Goal: Task Accomplishment & Management: Use online tool/utility

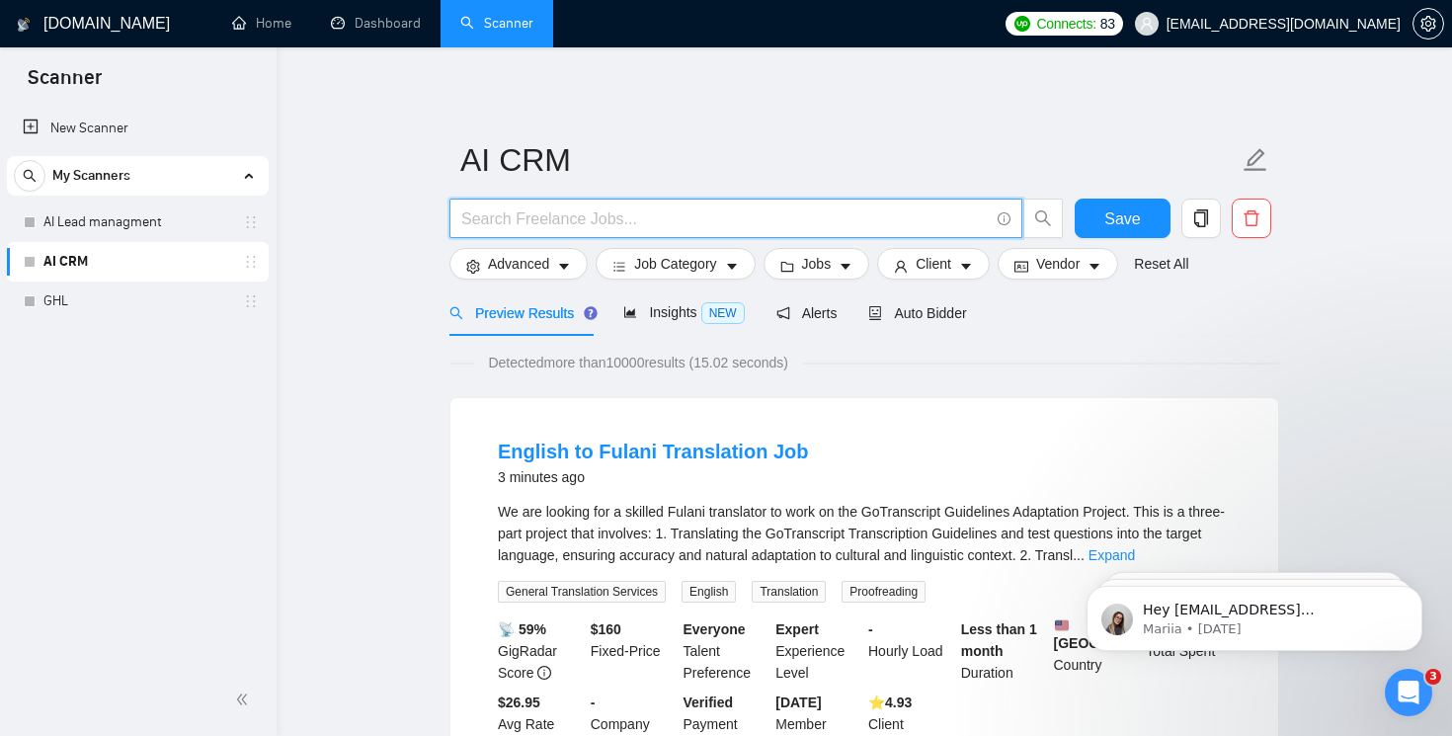
paste input "("ai crm" | "crm automation" | "sales pipeline crm" | "pipeline automation" | "…"
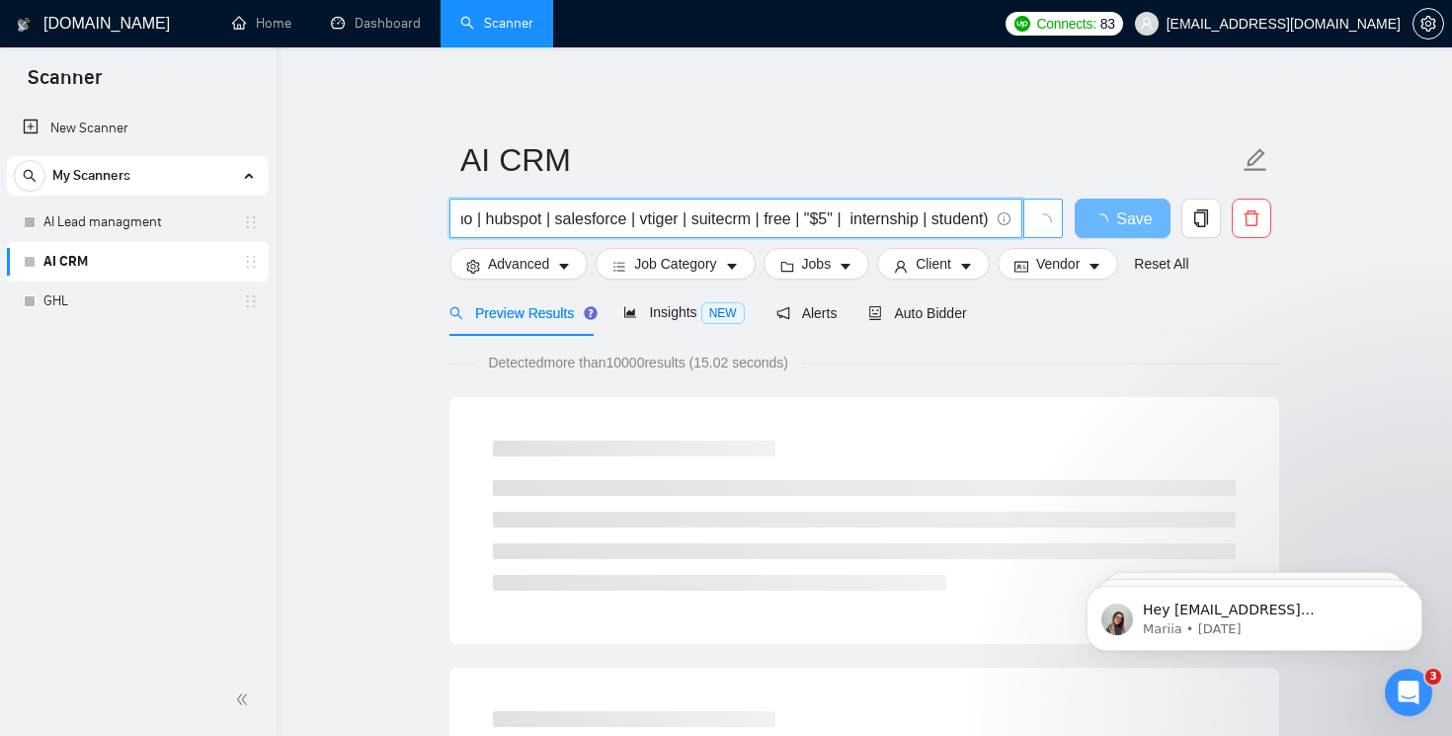
click at [1043, 218] on icon "loading" at bounding box center [1044, 221] width 23 height 23
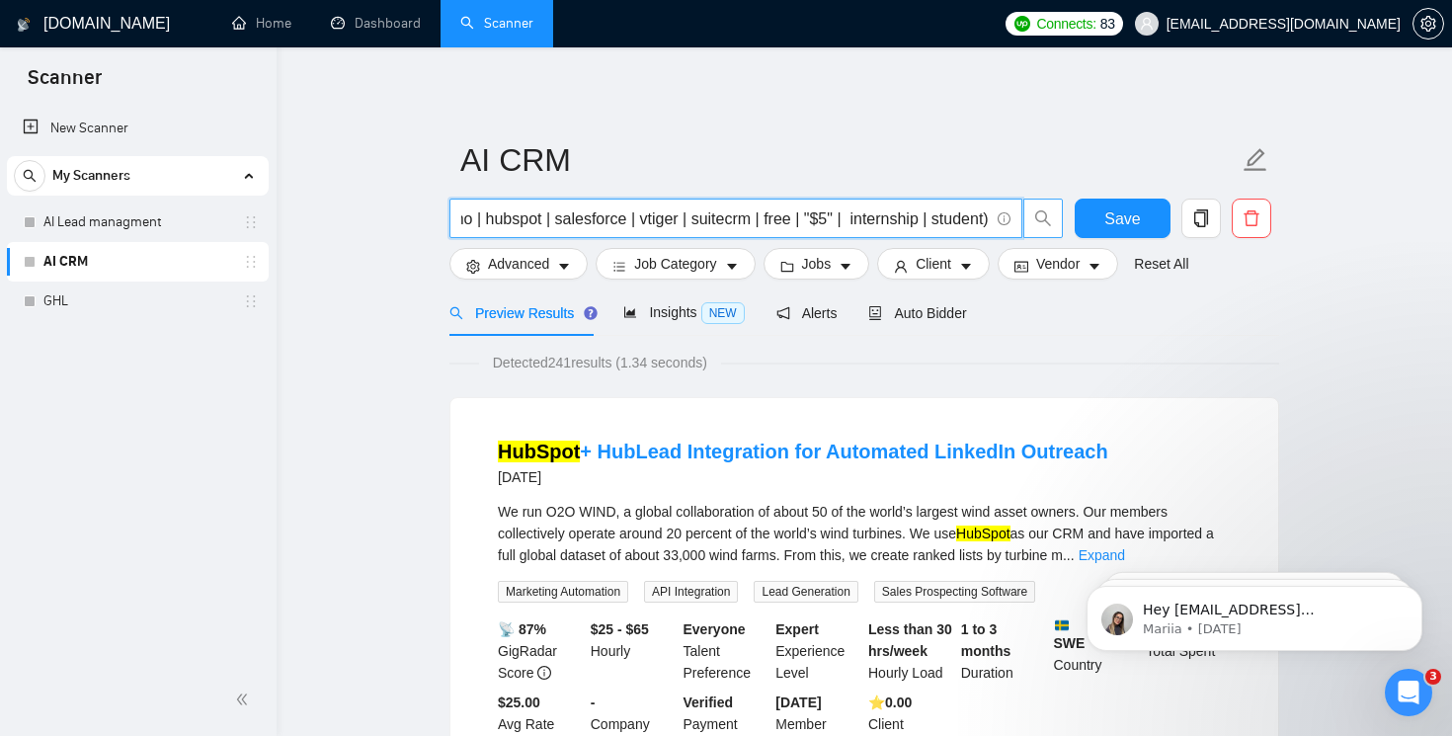
scroll to position [0, 0]
click at [695, 215] on input "("ai crm" | "crm automation" | "sales pipeline crm" | "pipeline automation" | "…" at bounding box center [725, 219] width 528 height 25
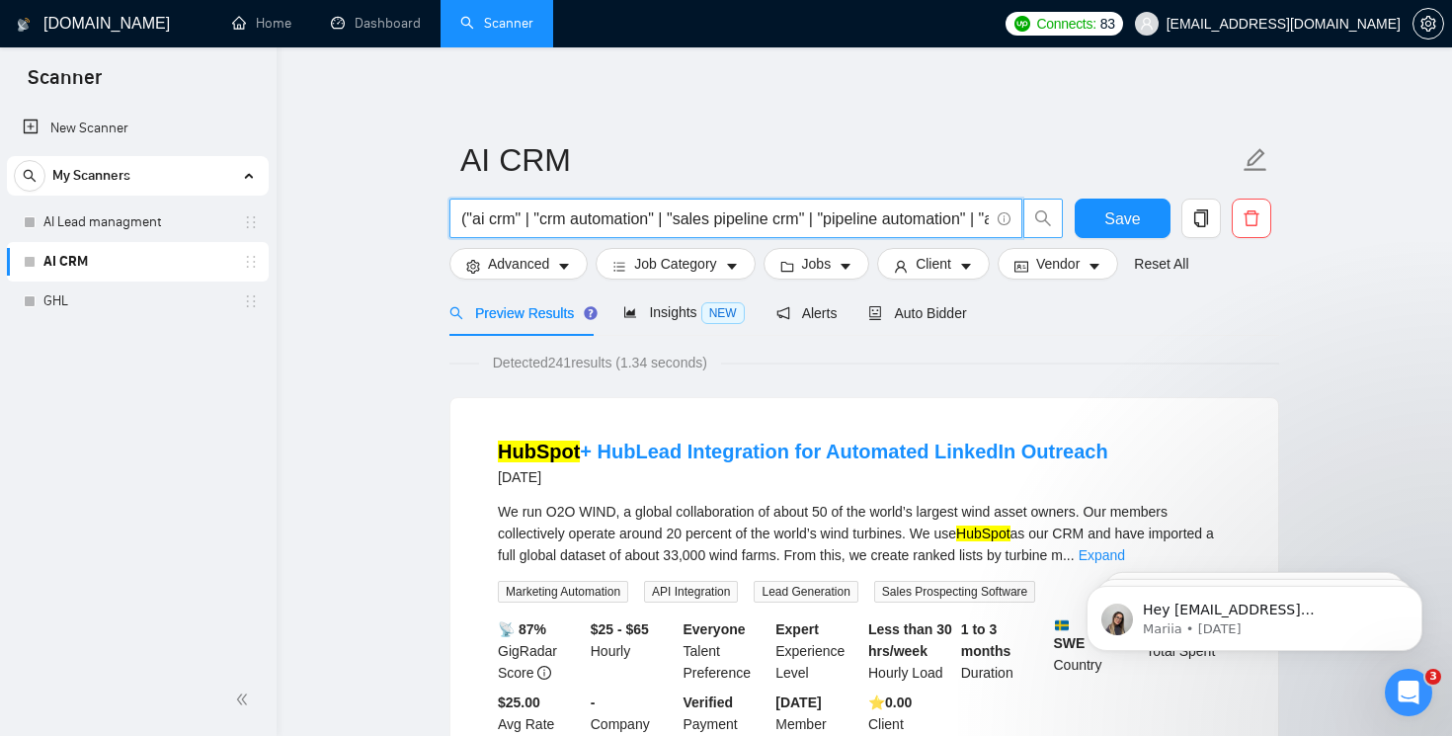
paste input "text"
click at [1046, 216] on icon "search" at bounding box center [1043, 218] width 16 height 16
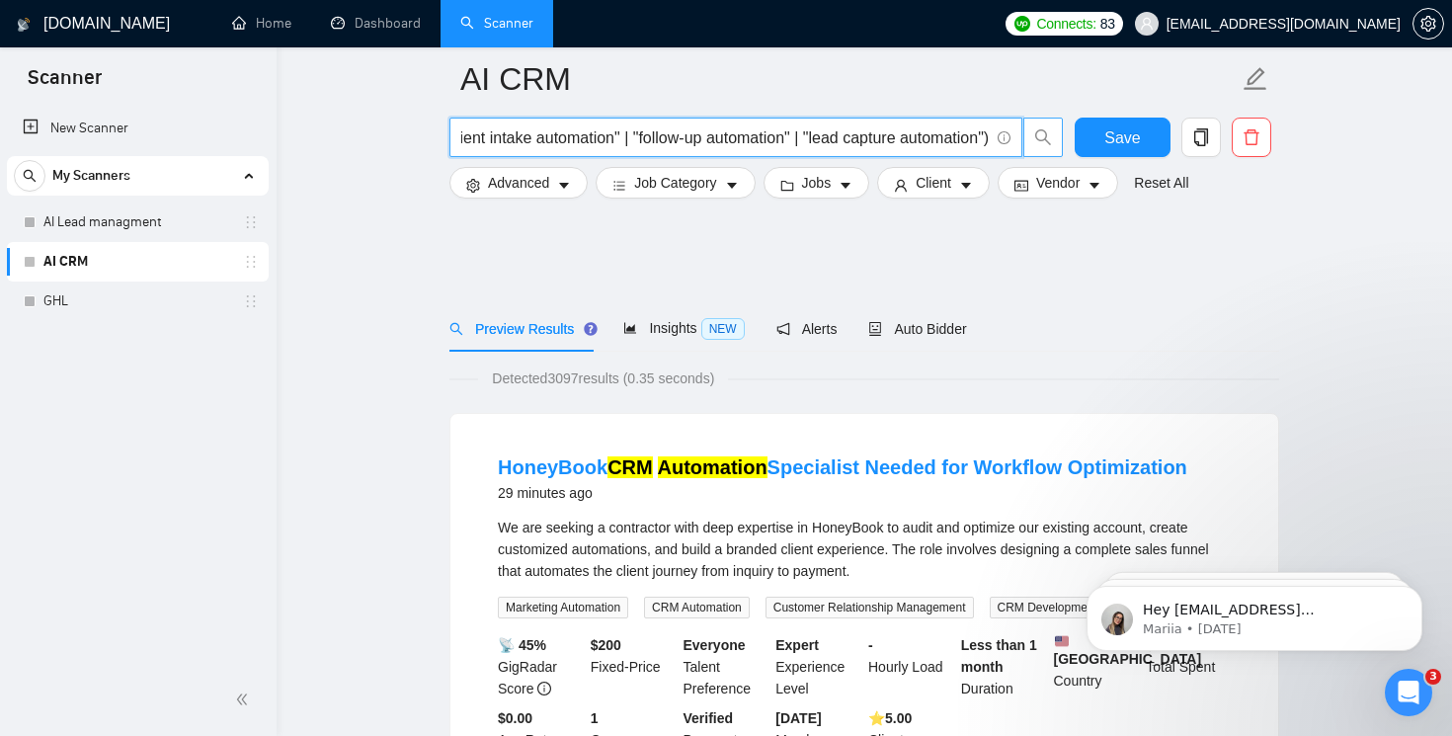
scroll to position [164, 0]
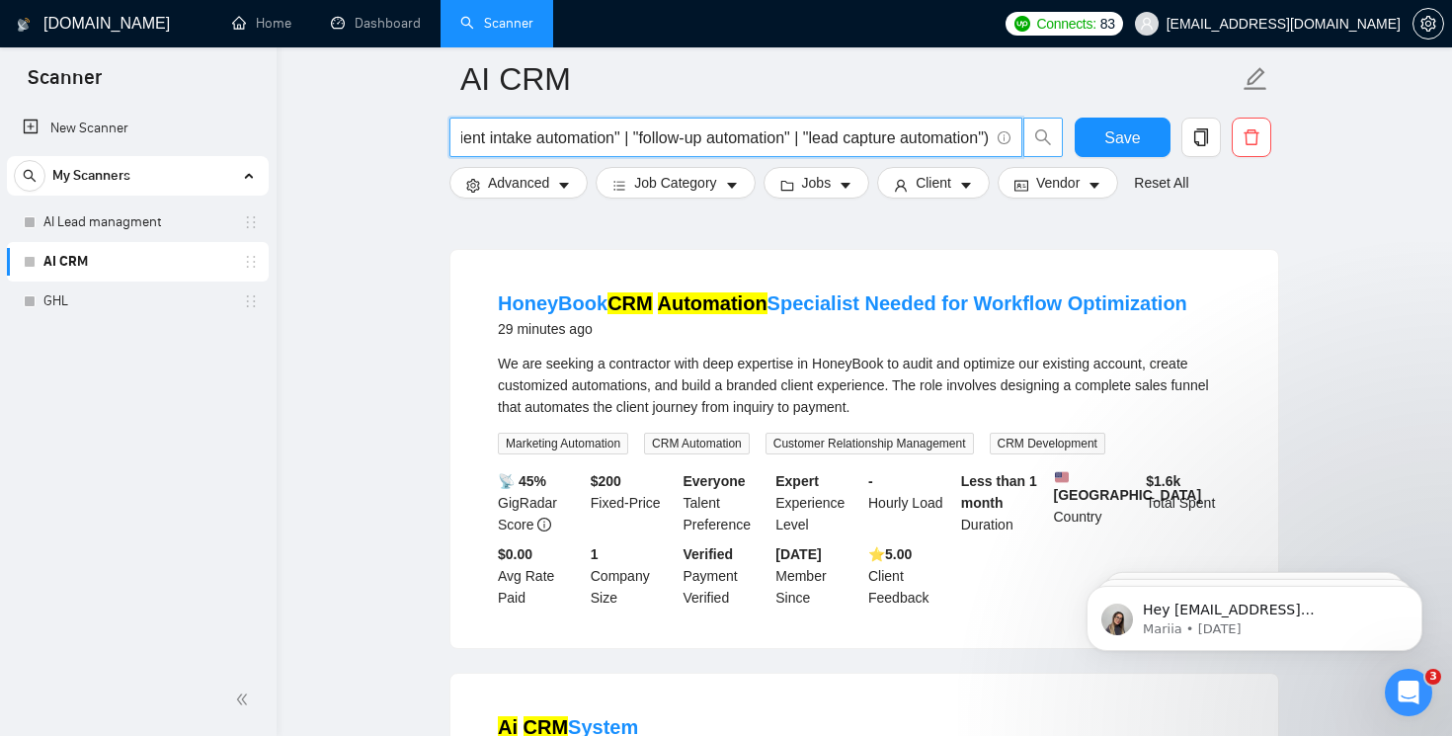
type input "("ai crm" | "crm automation" | "sales pipeline crm" | "pipeline automation" | "…"
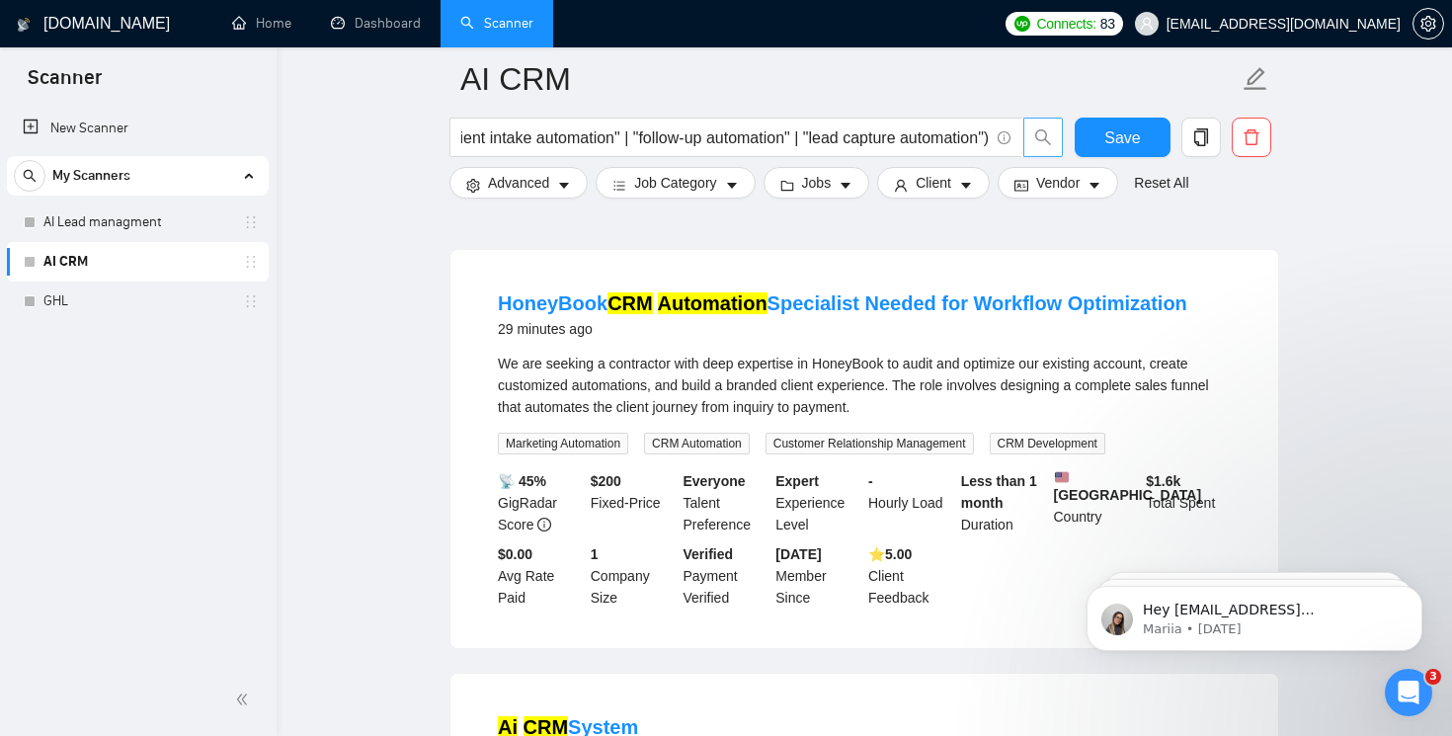
scroll to position [0, 0]
click at [571, 185] on icon "caret-down" at bounding box center [564, 186] width 14 height 14
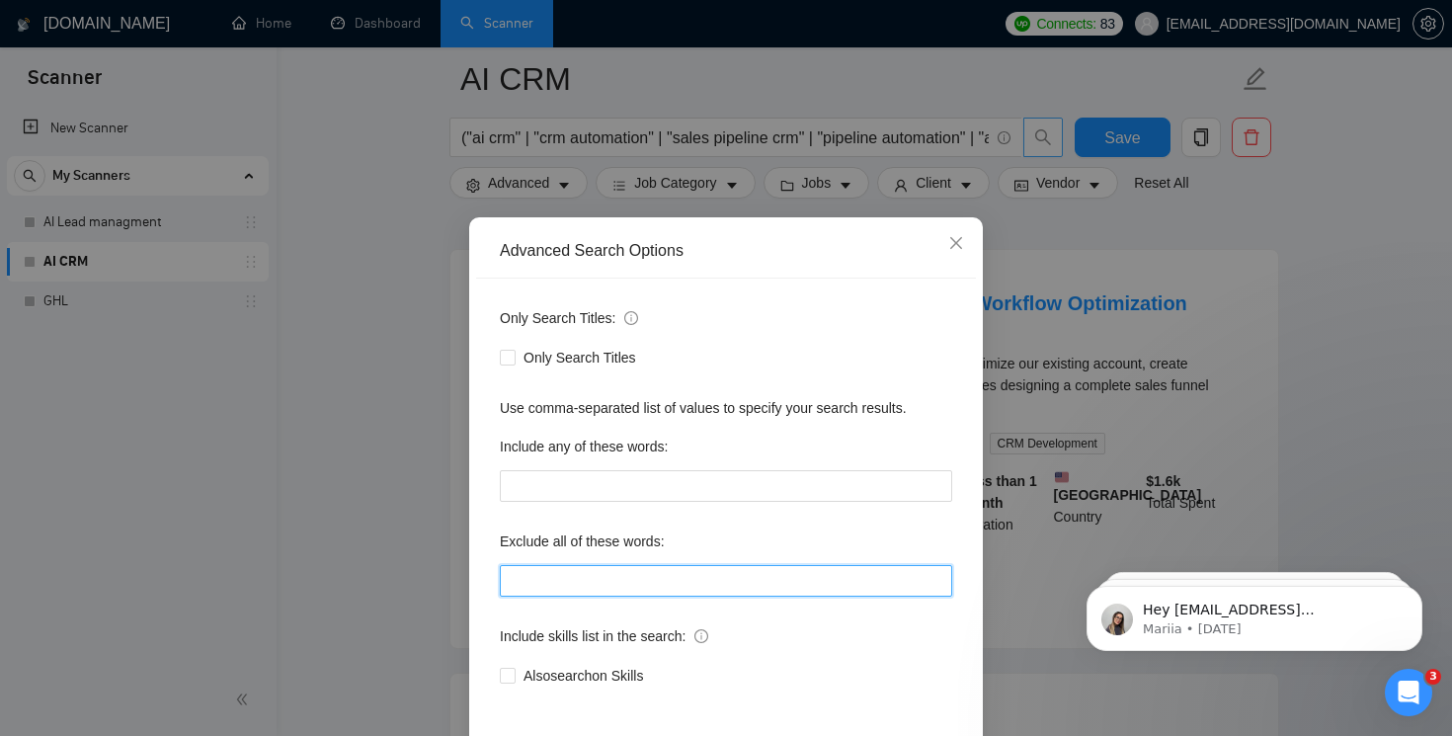
click at [640, 581] on input "text" at bounding box center [726, 581] width 453 height 32
paste input "(migration | "migrate to" | admin | "data entry" | bug | "fix my" | zoho | hubs…"
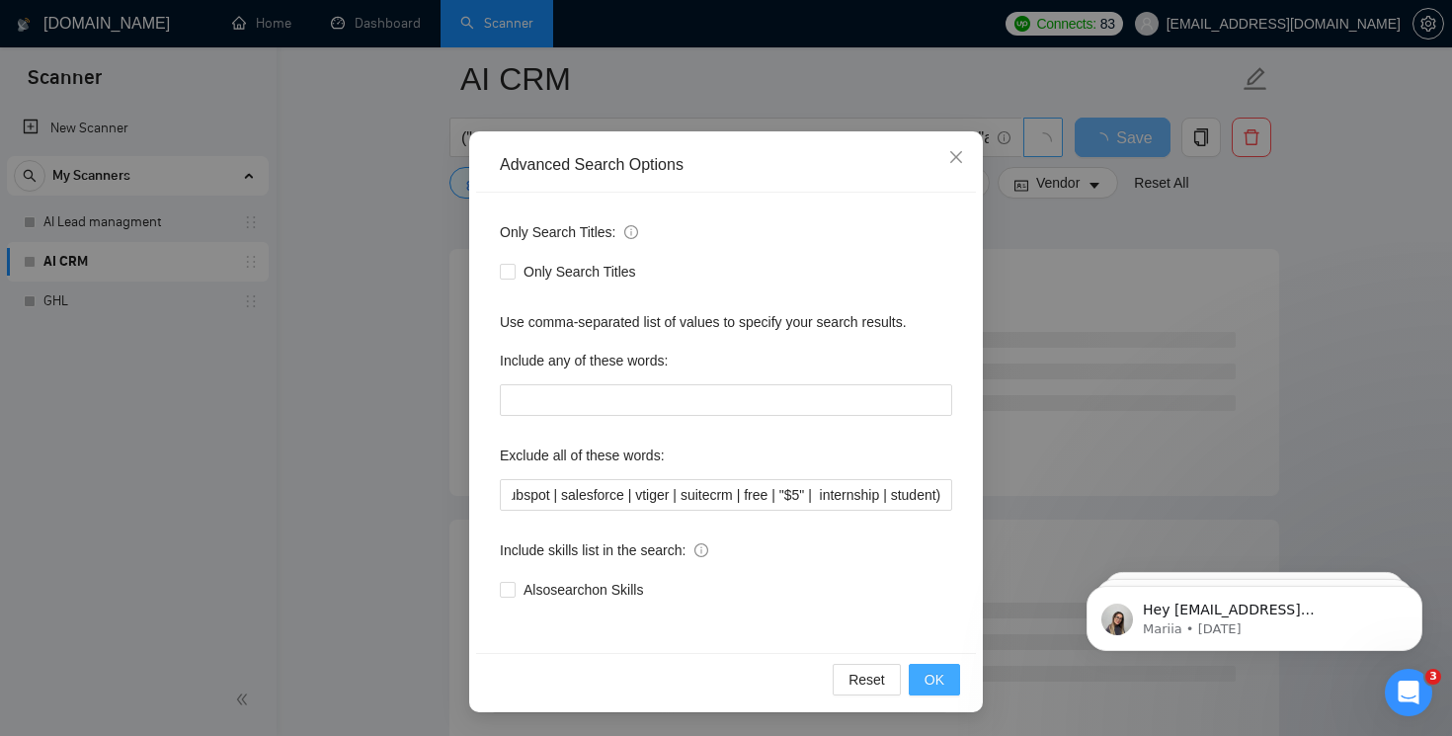
click at [939, 681] on span "OK" at bounding box center [935, 680] width 20 height 22
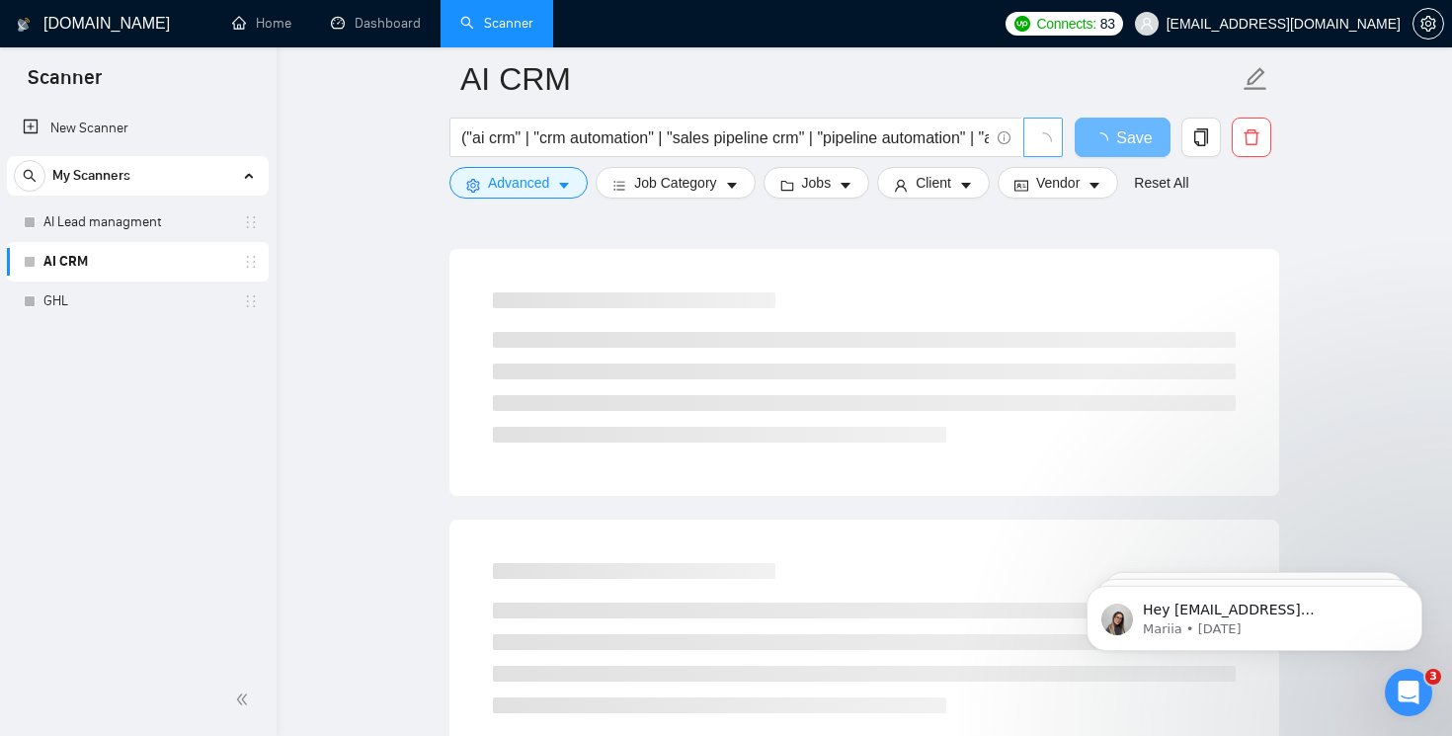
scroll to position [0, 0]
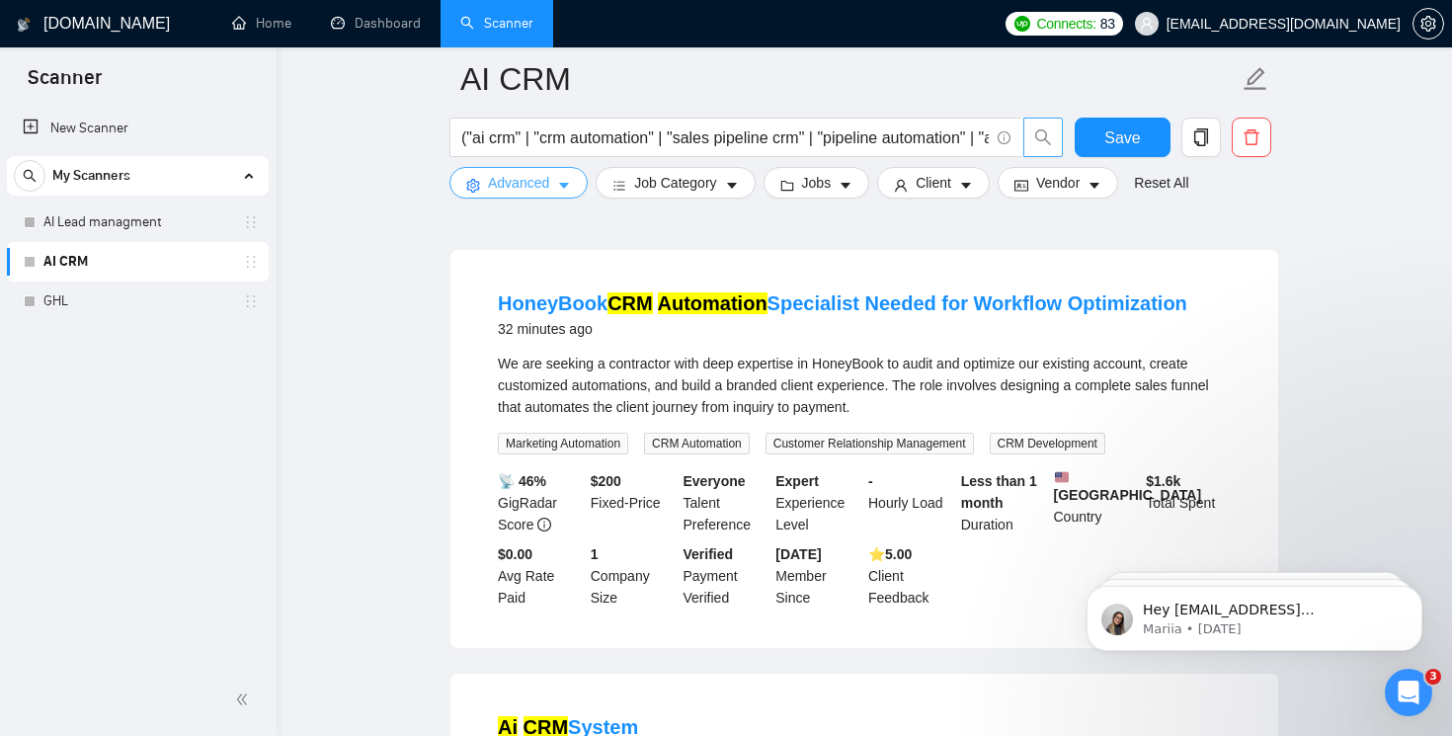
click at [560, 186] on icon "caret-down" at bounding box center [564, 186] width 14 height 14
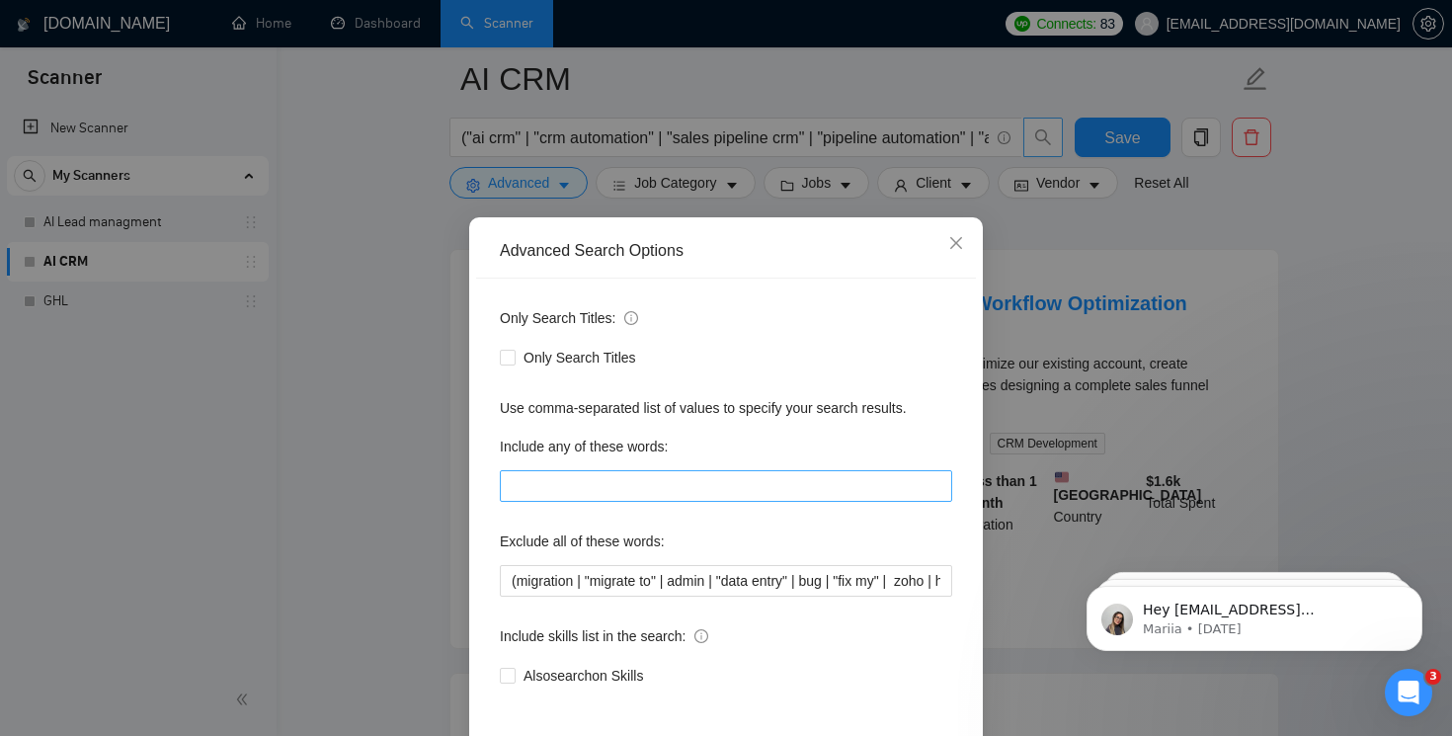
scroll to position [86, 0]
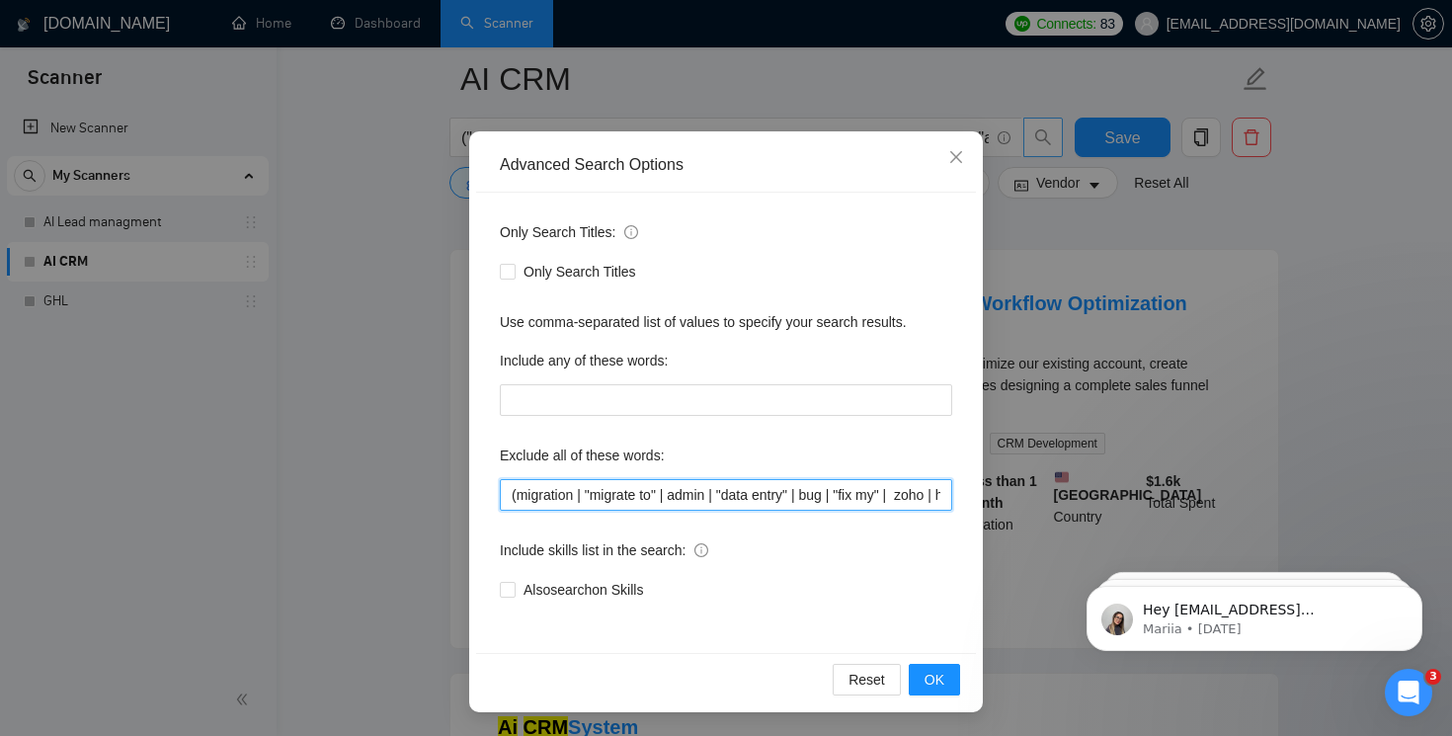
click at [518, 494] on input "(migration | "migrate to" | admin | "data entry" | bug | "fix my" | zoho | hubs…" at bounding box center [726, 495] width 453 height 32
click at [933, 680] on span "OK" at bounding box center [935, 680] width 20 height 22
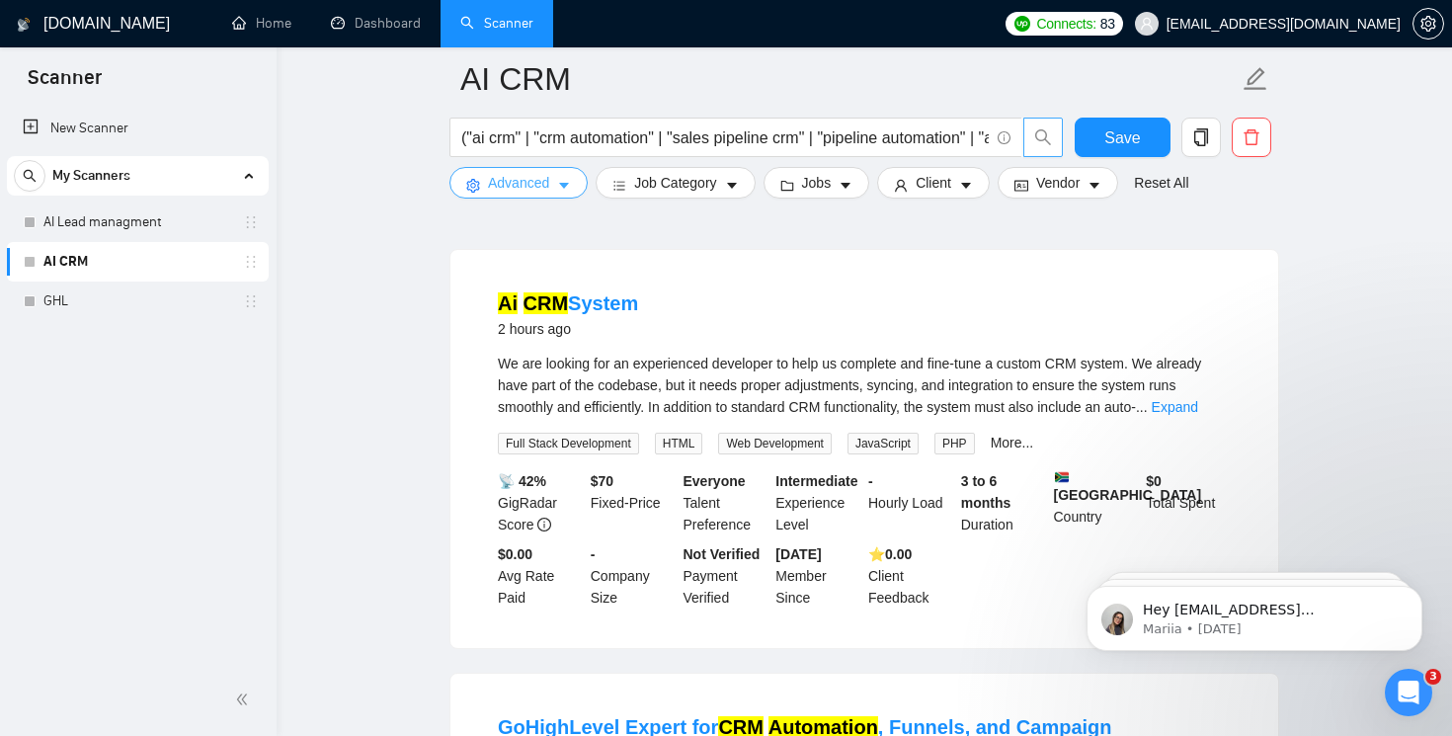
click at [568, 188] on icon "caret-down" at bounding box center [564, 186] width 14 height 14
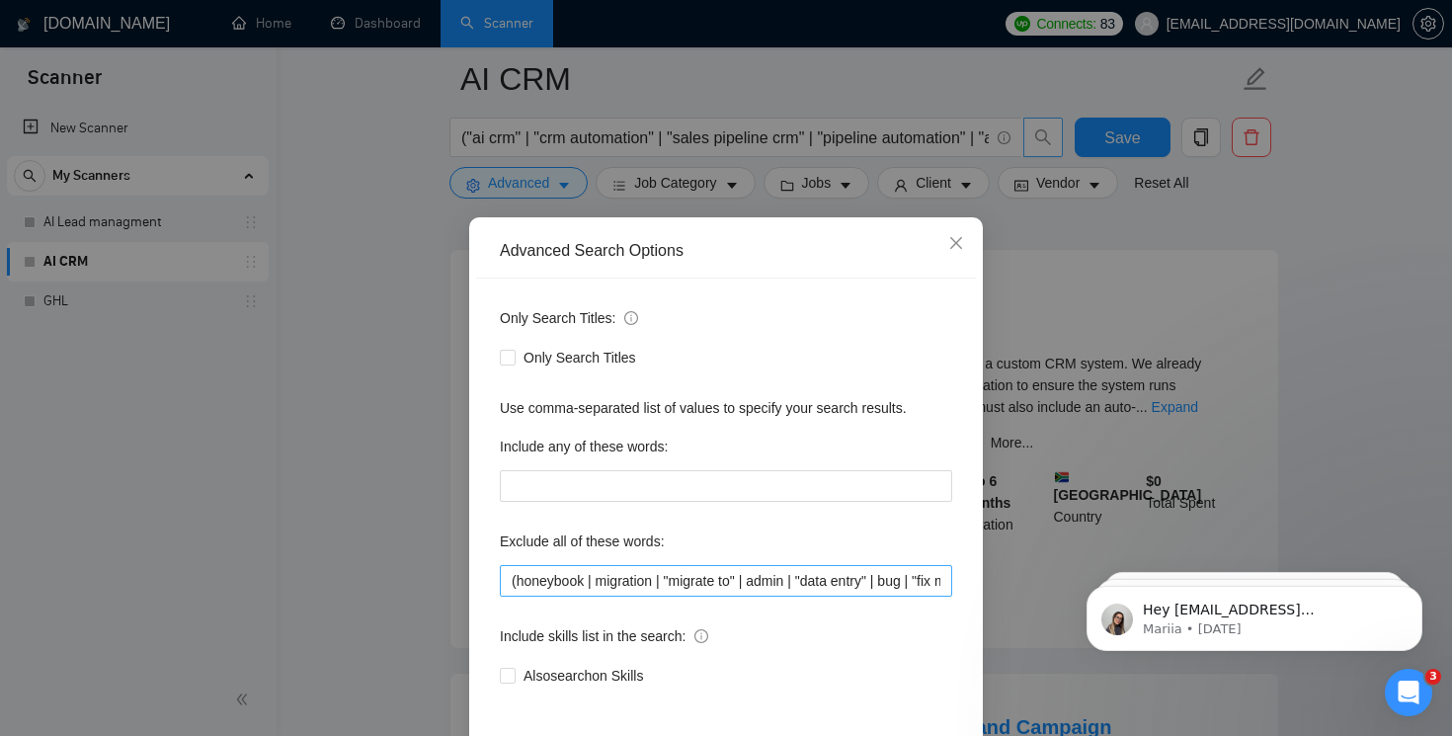
scroll to position [86, 0]
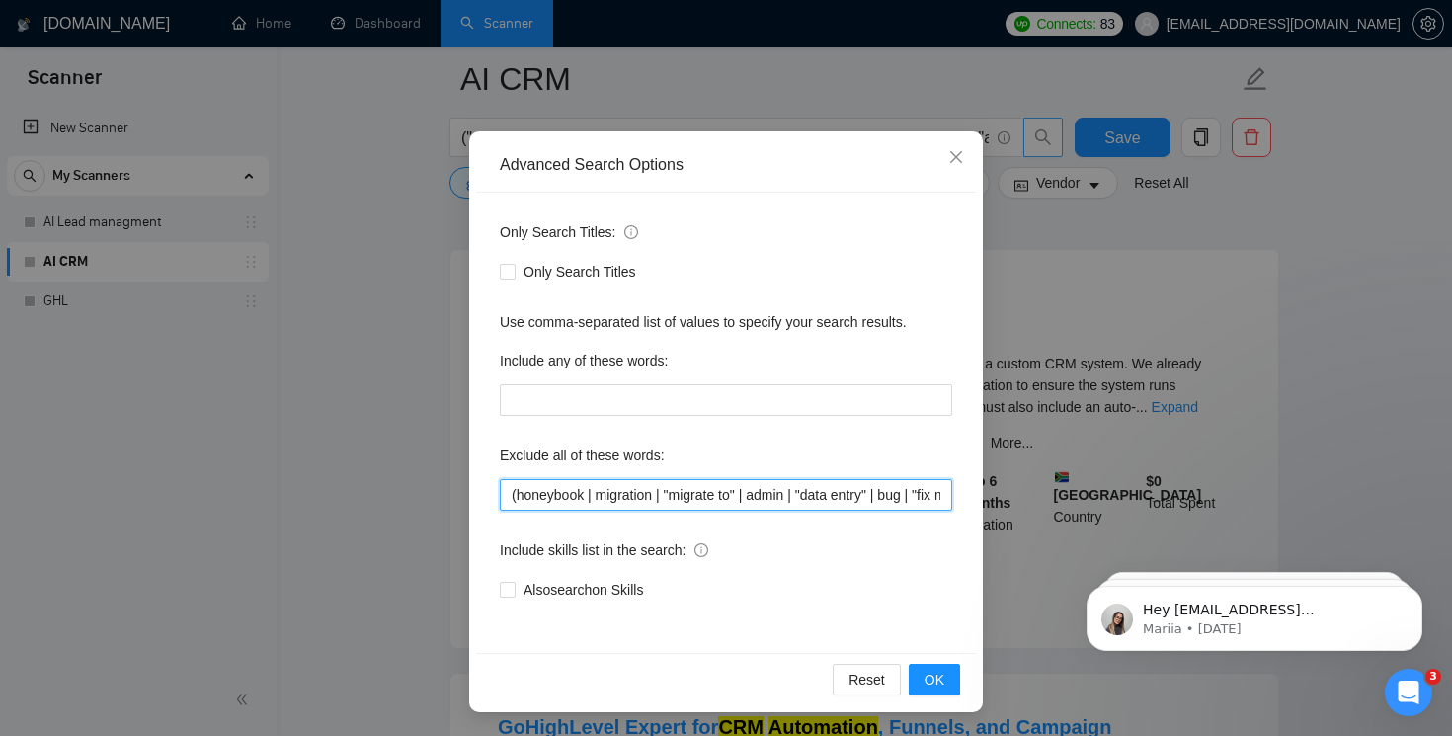
click at [517, 495] on input "(honeybook | migration | "migrate to" | admin | "data entry" | bug | "fix my" |…" at bounding box center [726, 495] width 453 height 32
click at [941, 693] on button "OK" at bounding box center [934, 680] width 51 height 32
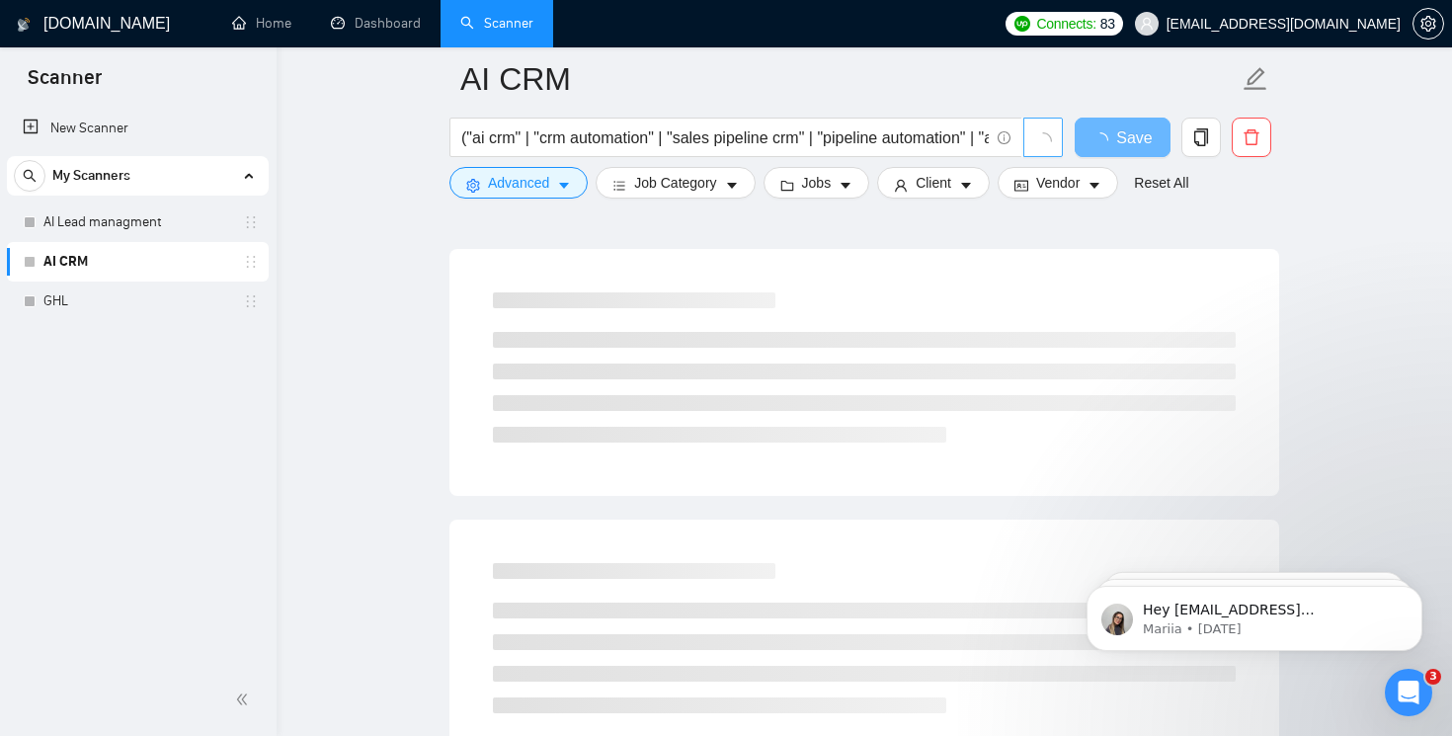
scroll to position [0, 0]
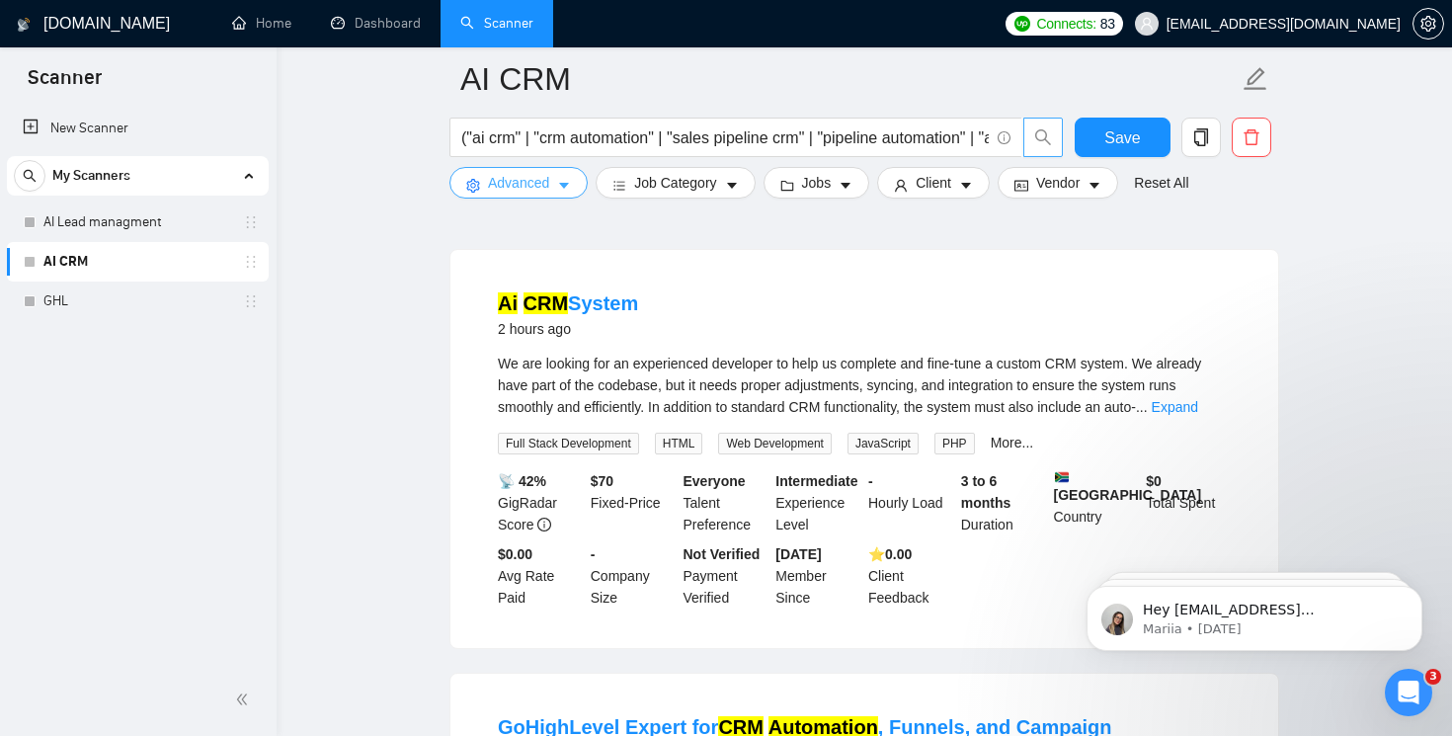
click at [569, 187] on icon "caret-down" at bounding box center [564, 186] width 14 height 14
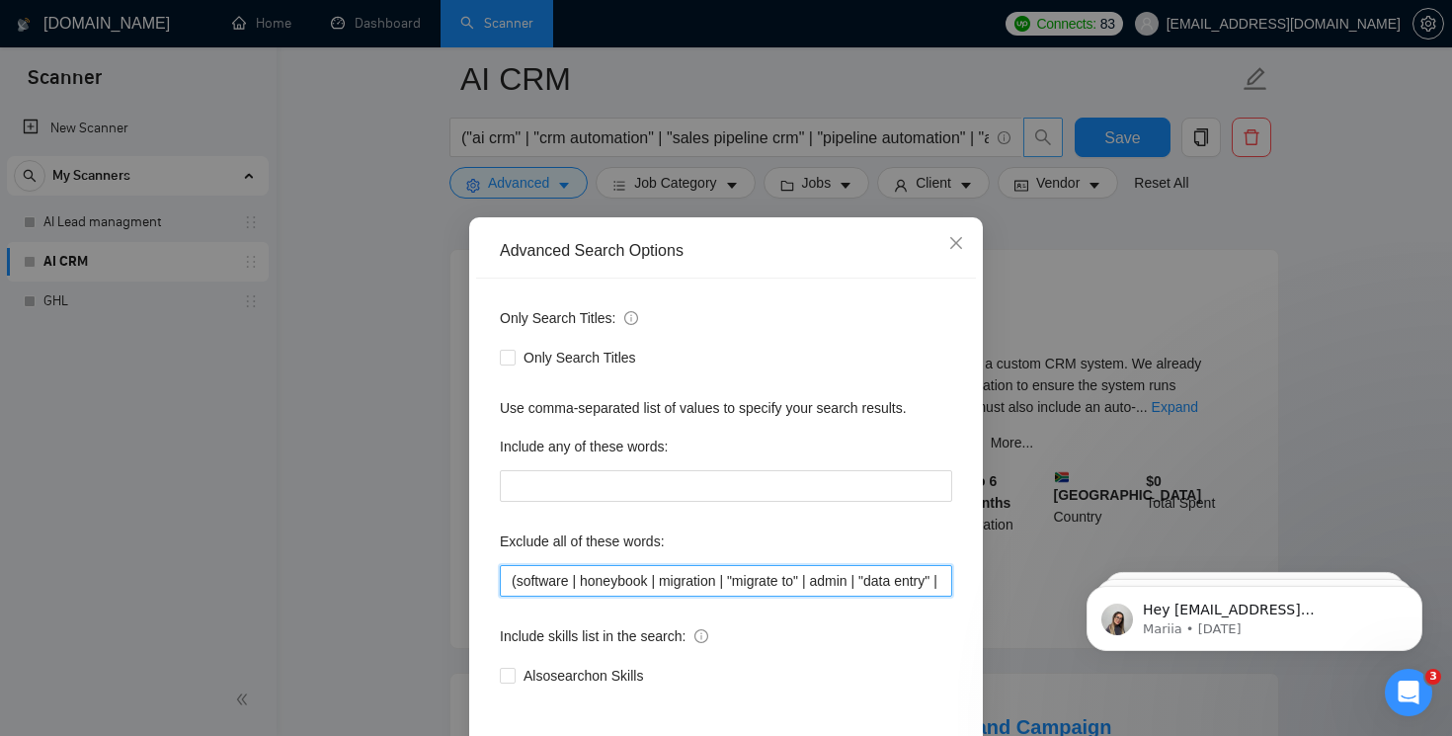
click at [518, 583] on input "(software | honeybook | migration | "migrate to" | admin | "data entry" | bug |…" at bounding box center [726, 581] width 453 height 32
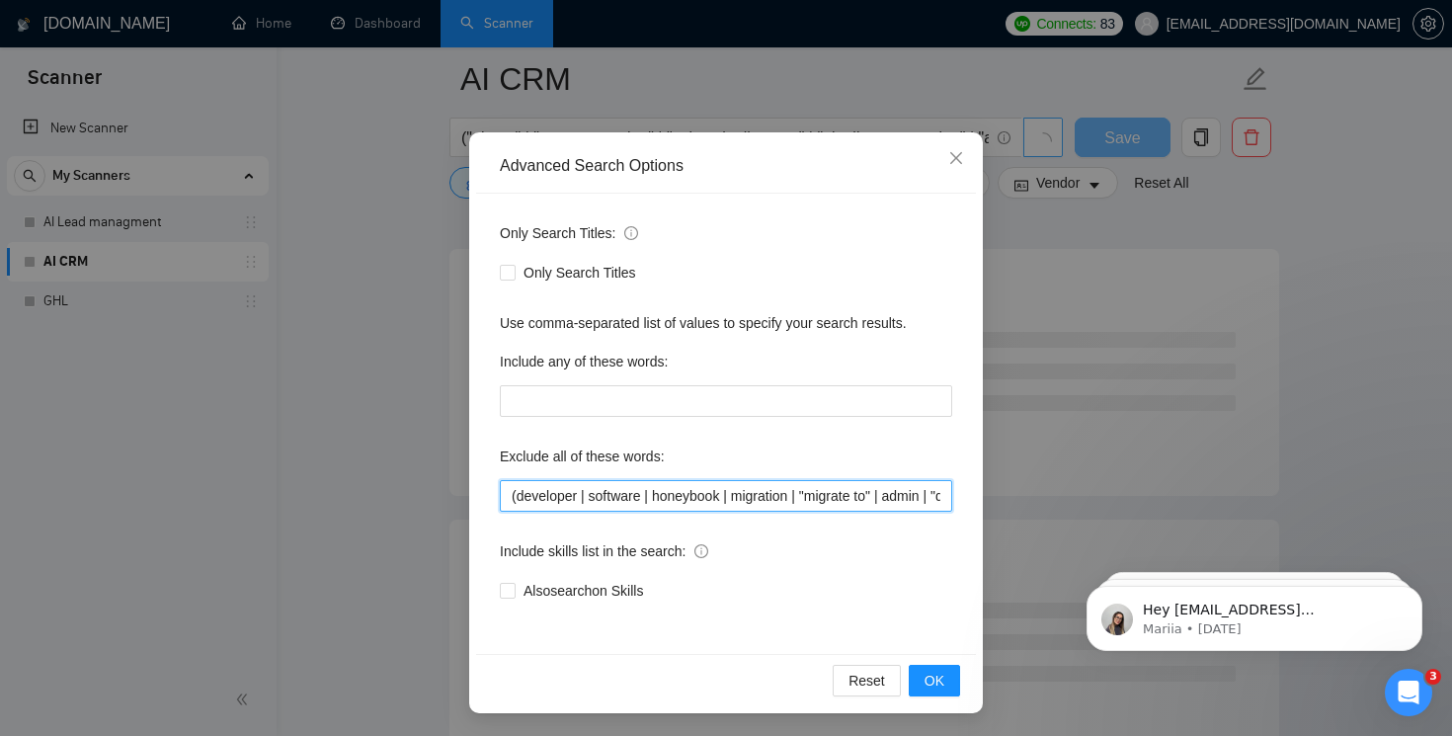
scroll to position [86, 0]
click at [937, 676] on span "OK" at bounding box center [935, 680] width 20 height 22
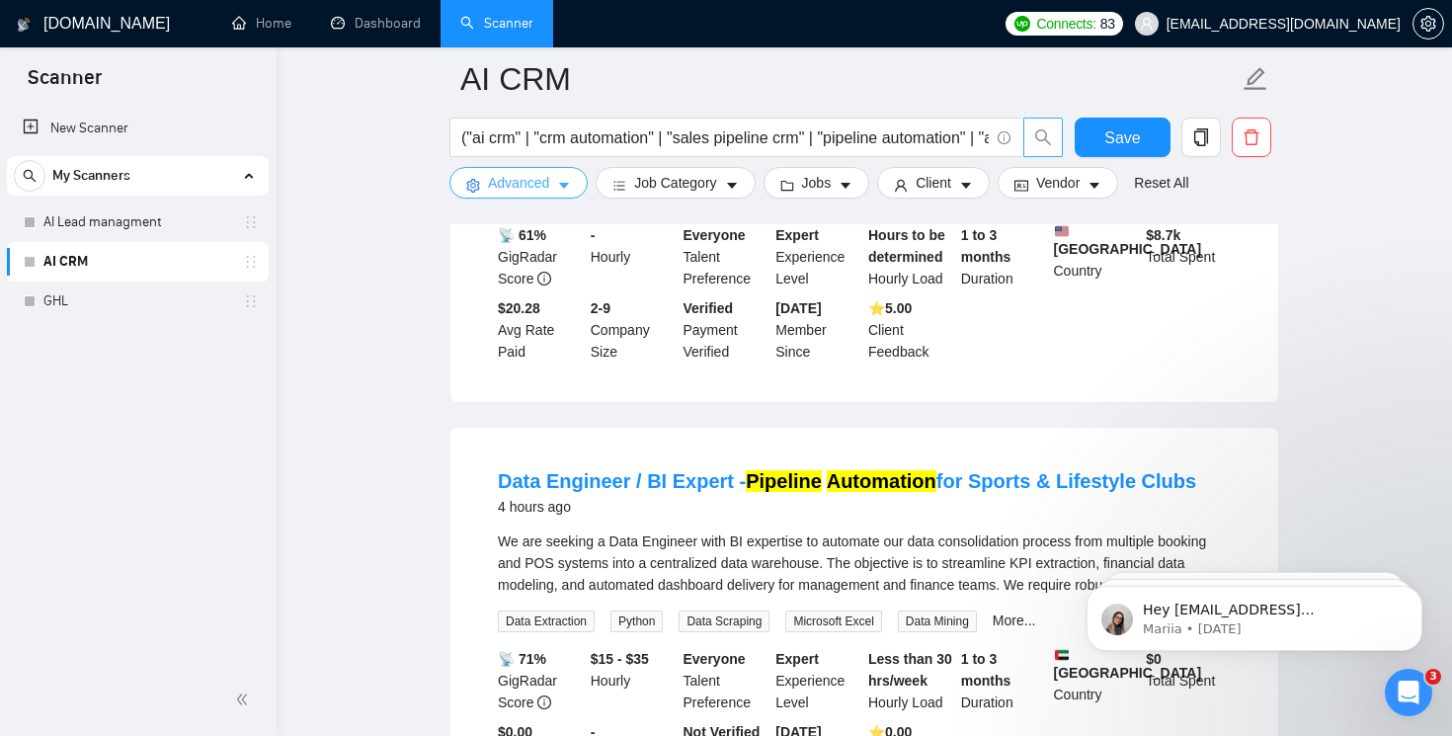
scroll to position [409, 0]
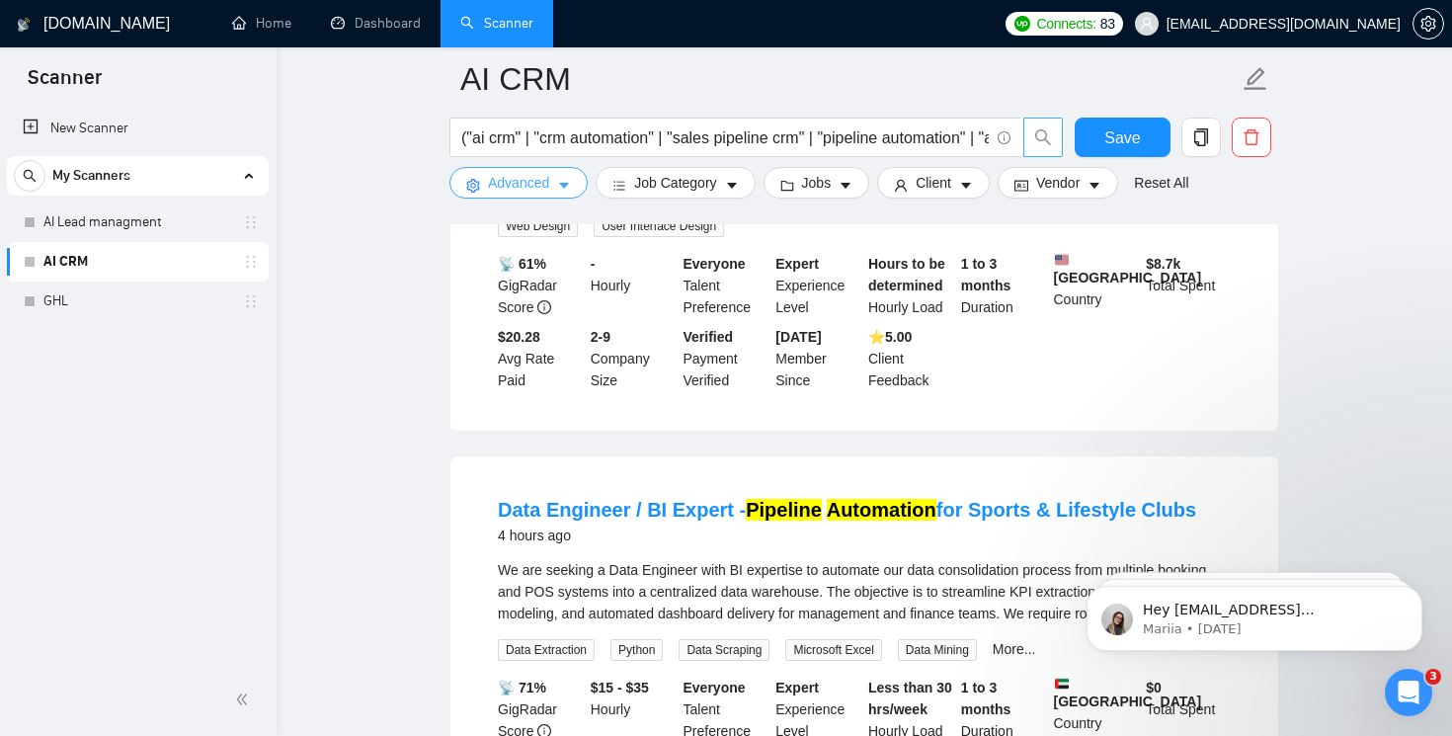
click at [565, 182] on icon "caret-down" at bounding box center [564, 186] width 14 height 14
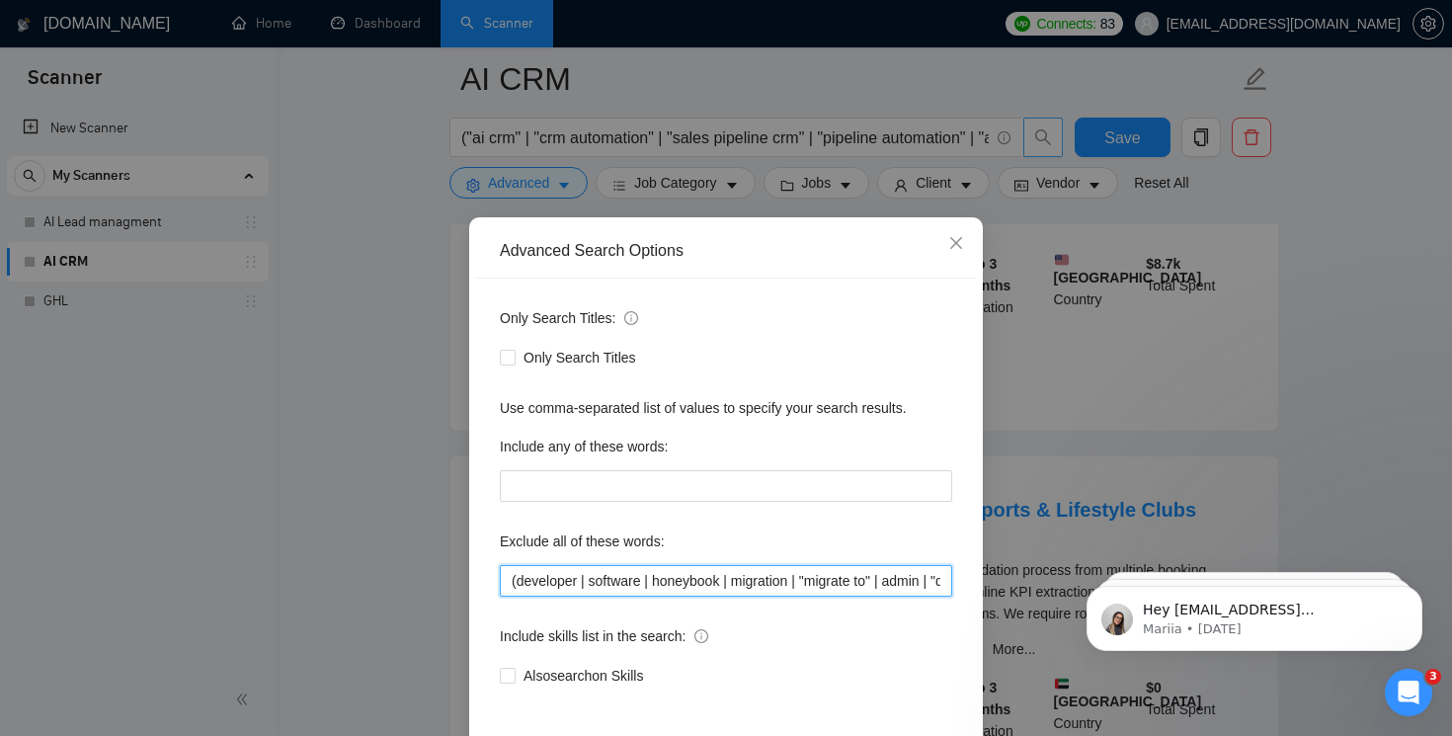
click at [567, 590] on input "(developer | software | honeybook | migration | "migrate to" | admin | "data en…" at bounding box center [726, 581] width 453 height 32
click at [517, 585] on input "(developer | software | honeybook | migration | "migrate to" | admin | "data en…" at bounding box center [726, 581] width 453 height 32
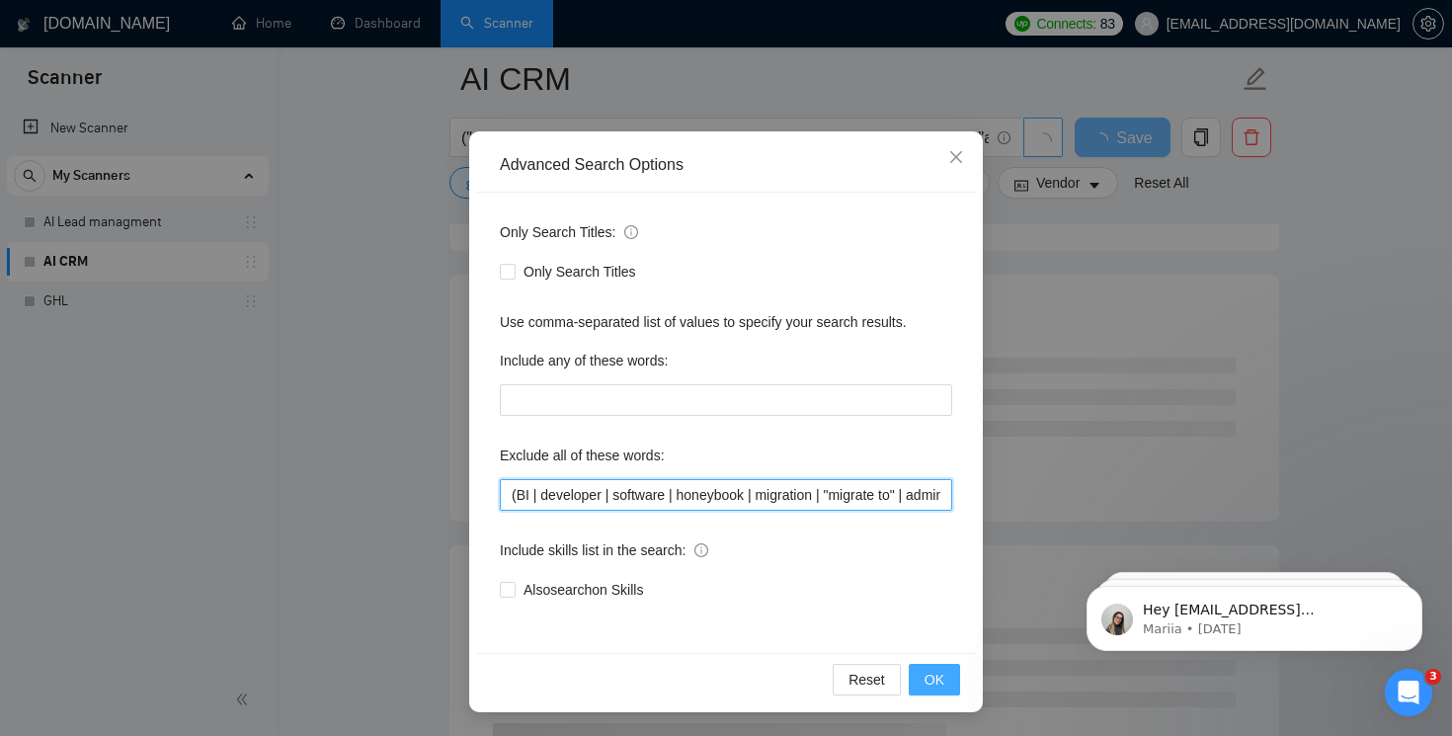
type input "(BI | developer | software | honeybook | migration | "migrate to" | admin | "da…"
click at [943, 687] on span "OK" at bounding box center [935, 680] width 20 height 22
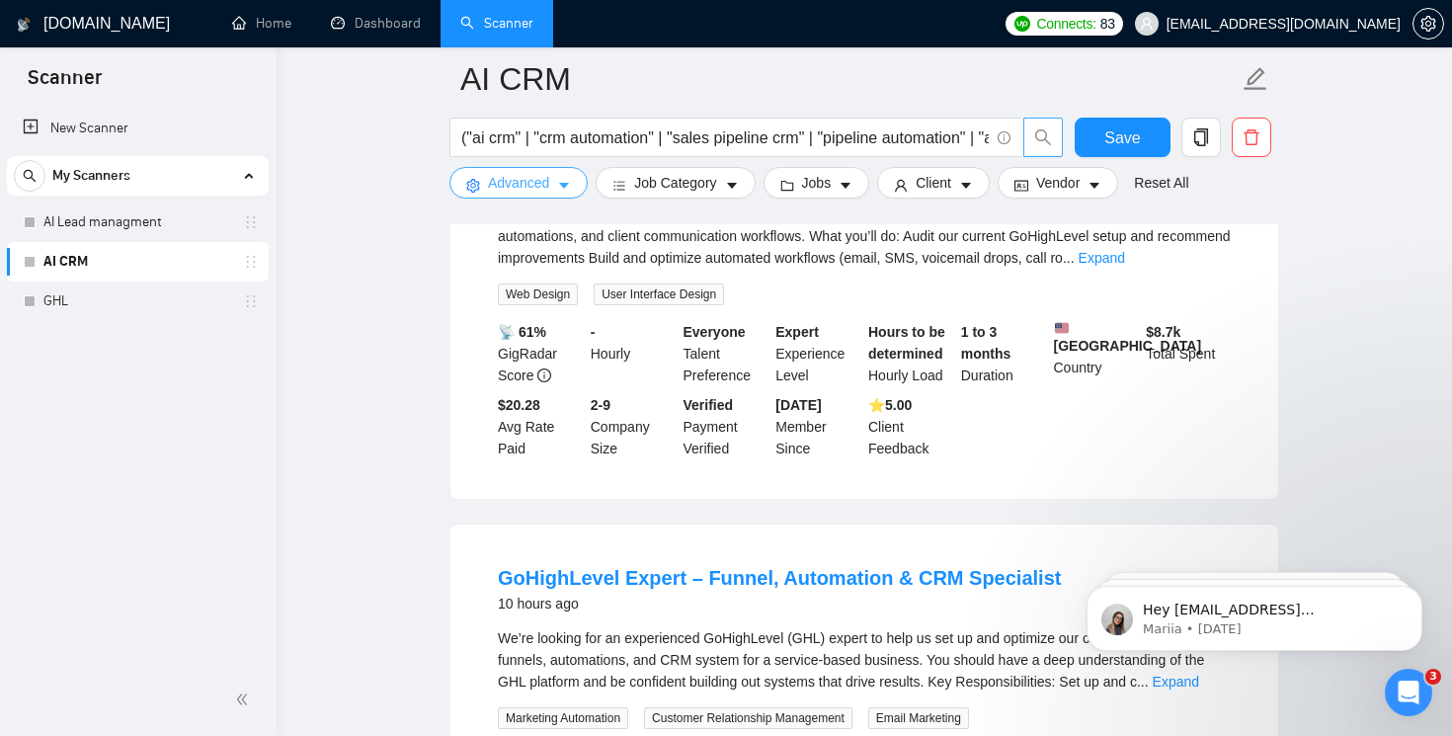
scroll to position [0, 0]
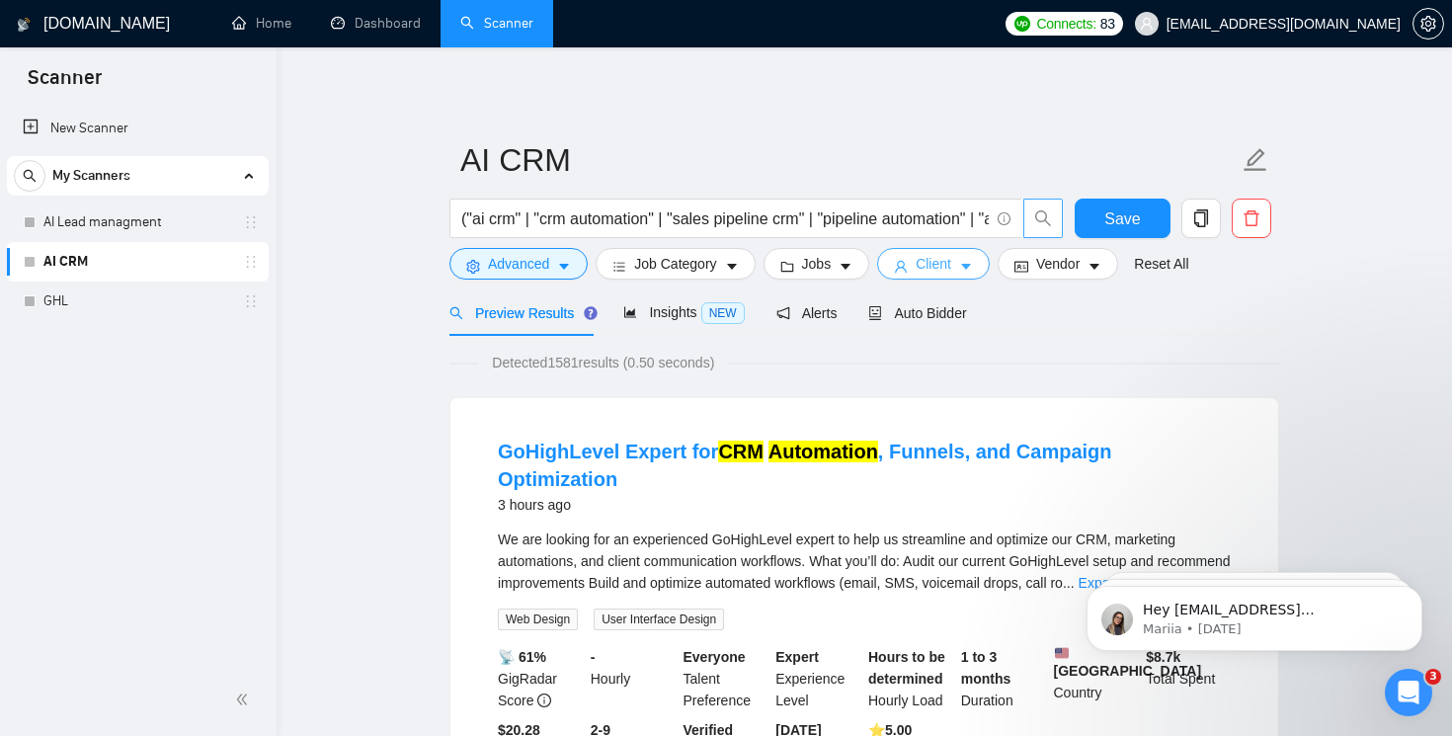
click at [929, 270] on span "Client" at bounding box center [934, 264] width 36 height 22
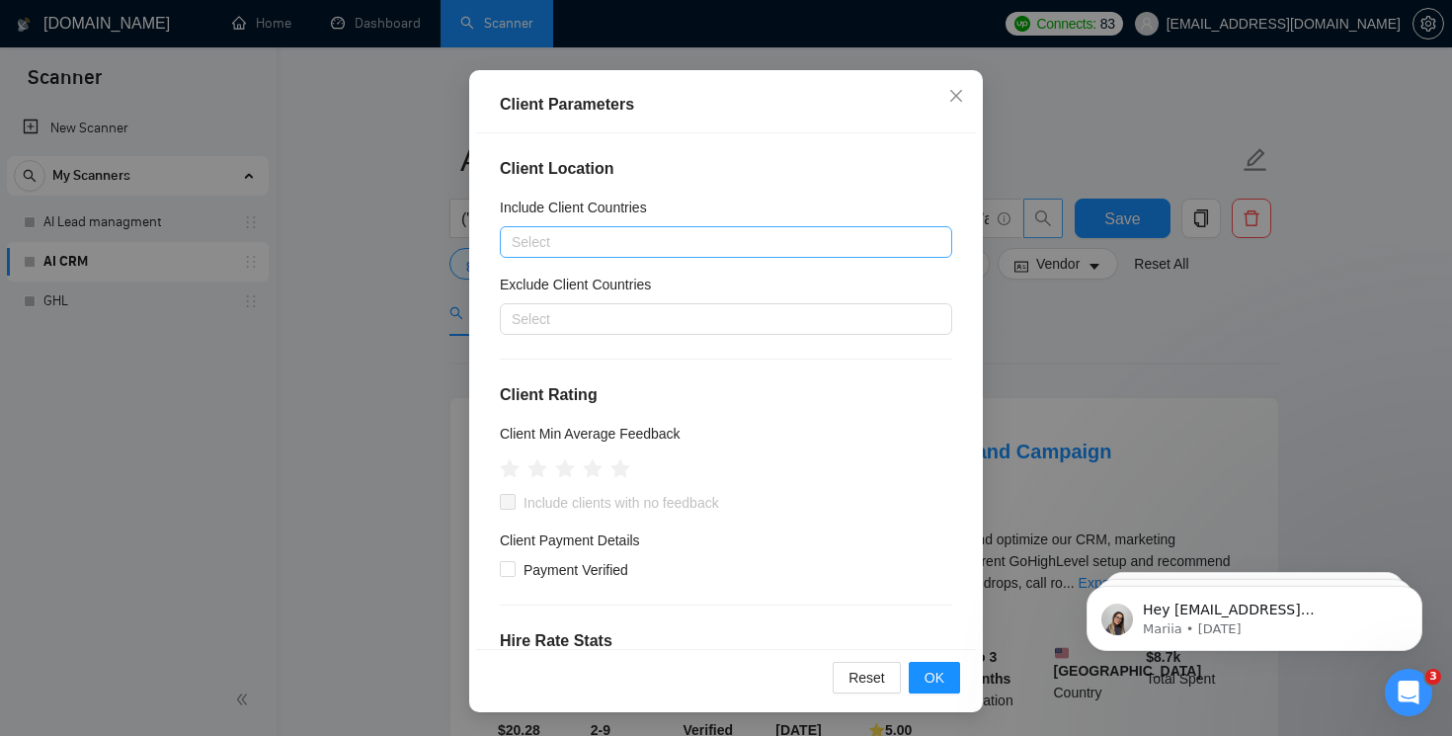
click at [589, 237] on div at bounding box center [716, 242] width 423 height 24
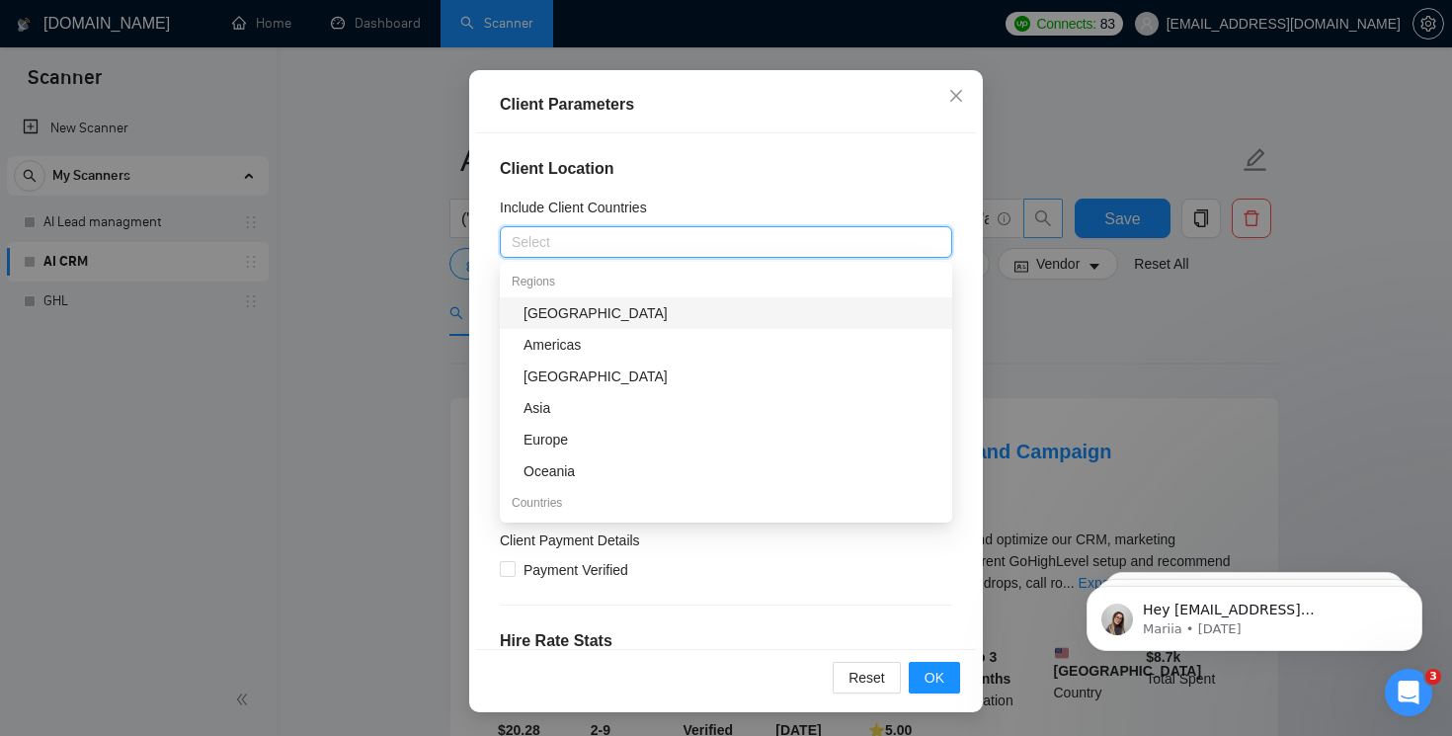
type input "a"
type input "uni"
click at [588, 315] on div "[GEOGRAPHIC_DATA]" at bounding box center [732, 313] width 417 height 22
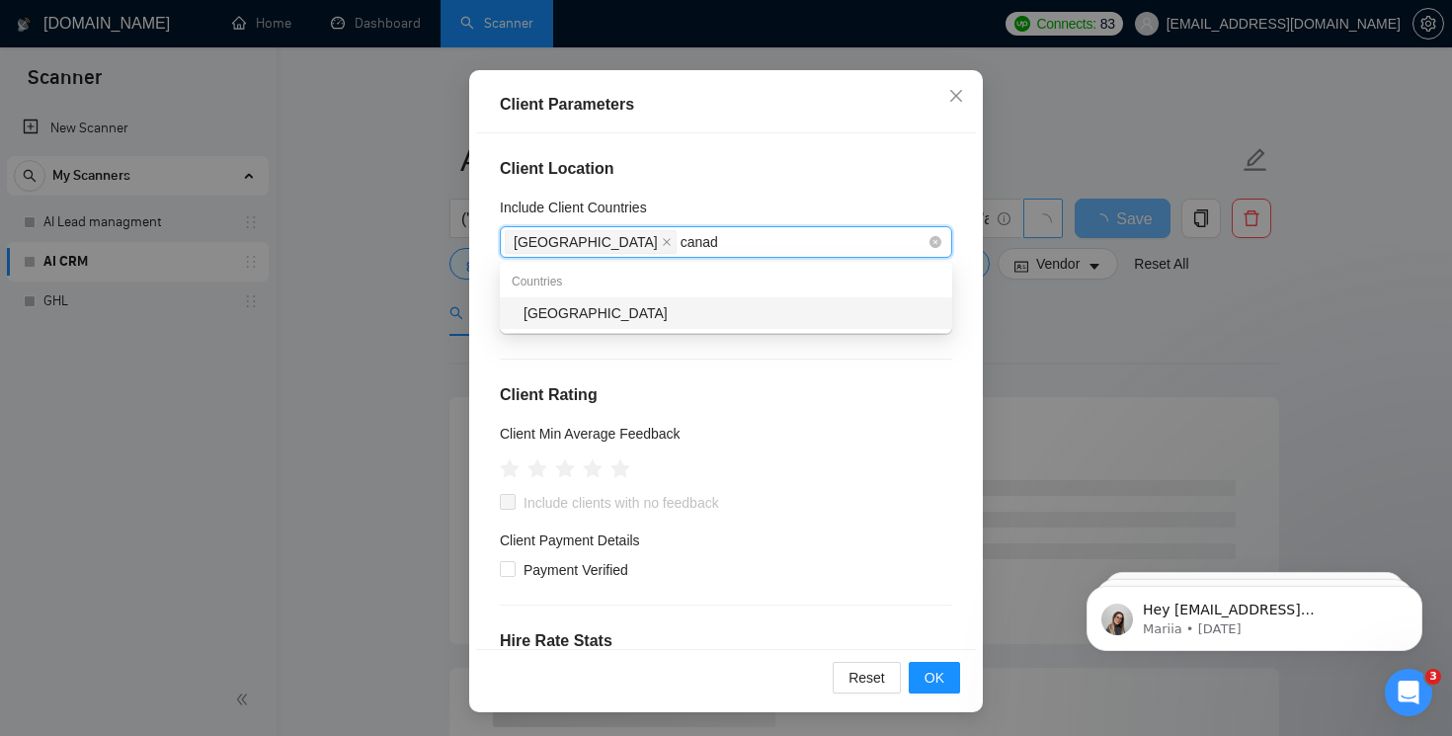
type input "[GEOGRAPHIC_DATA]"
click at [618, 315] on div "[GEOGRAPHIC_DATA]" at bounding box center [732, 313] width 417 height 22
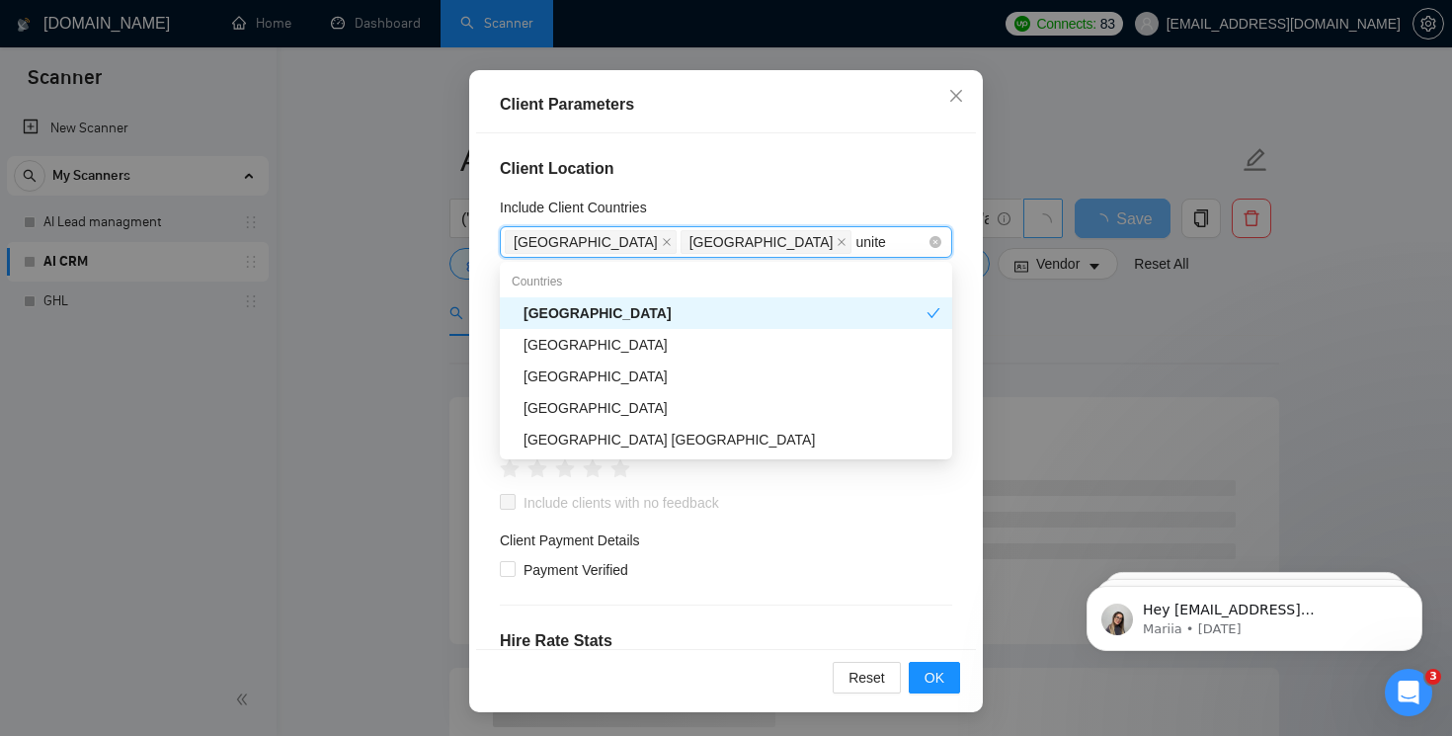
type input "united"
click at [615, 343] on div "[GEOGRAPHIC_DATA]" at bounding box center [732, 345] width 417 height 22
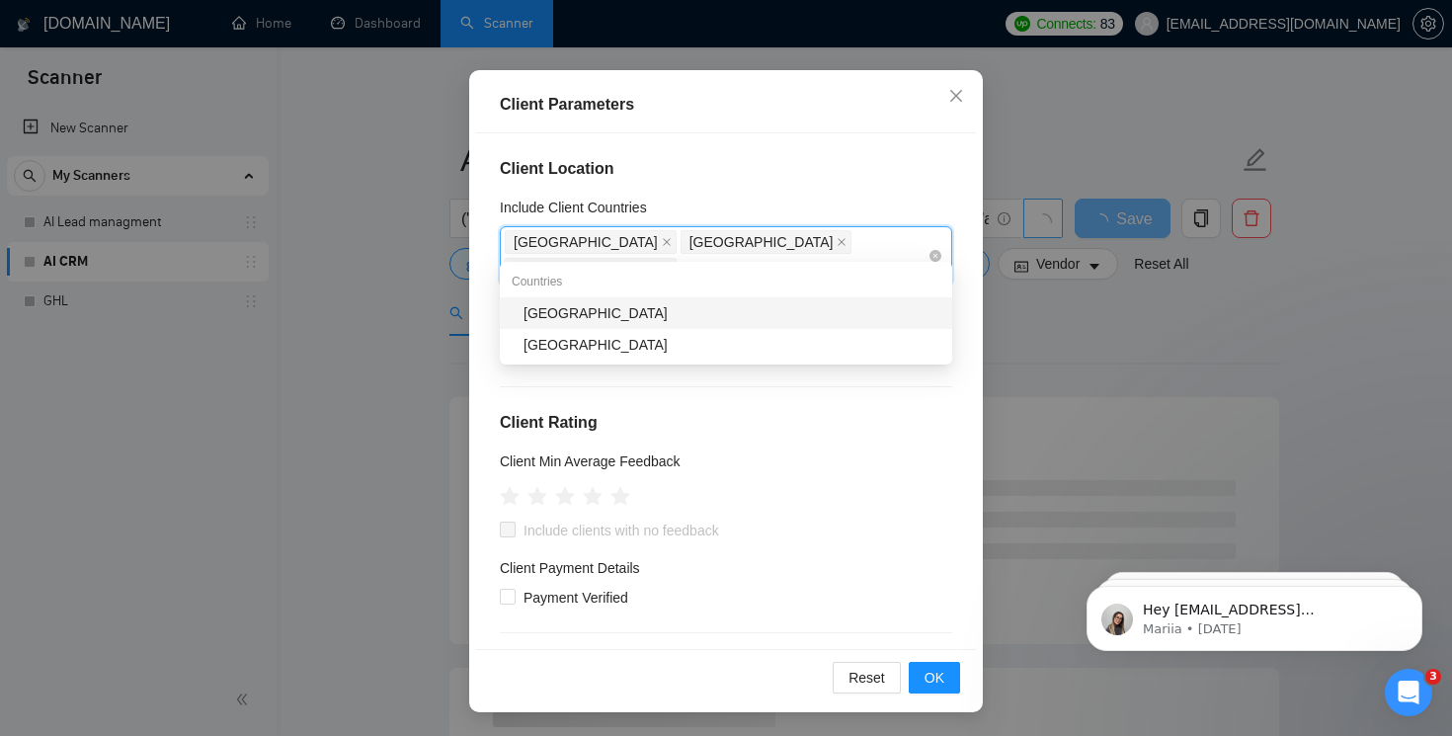
type input "aust"
click at [705, 318] on div "[GEOGRAPHIC_DATA]" at bounding box center [732, 313] width 417 height 22
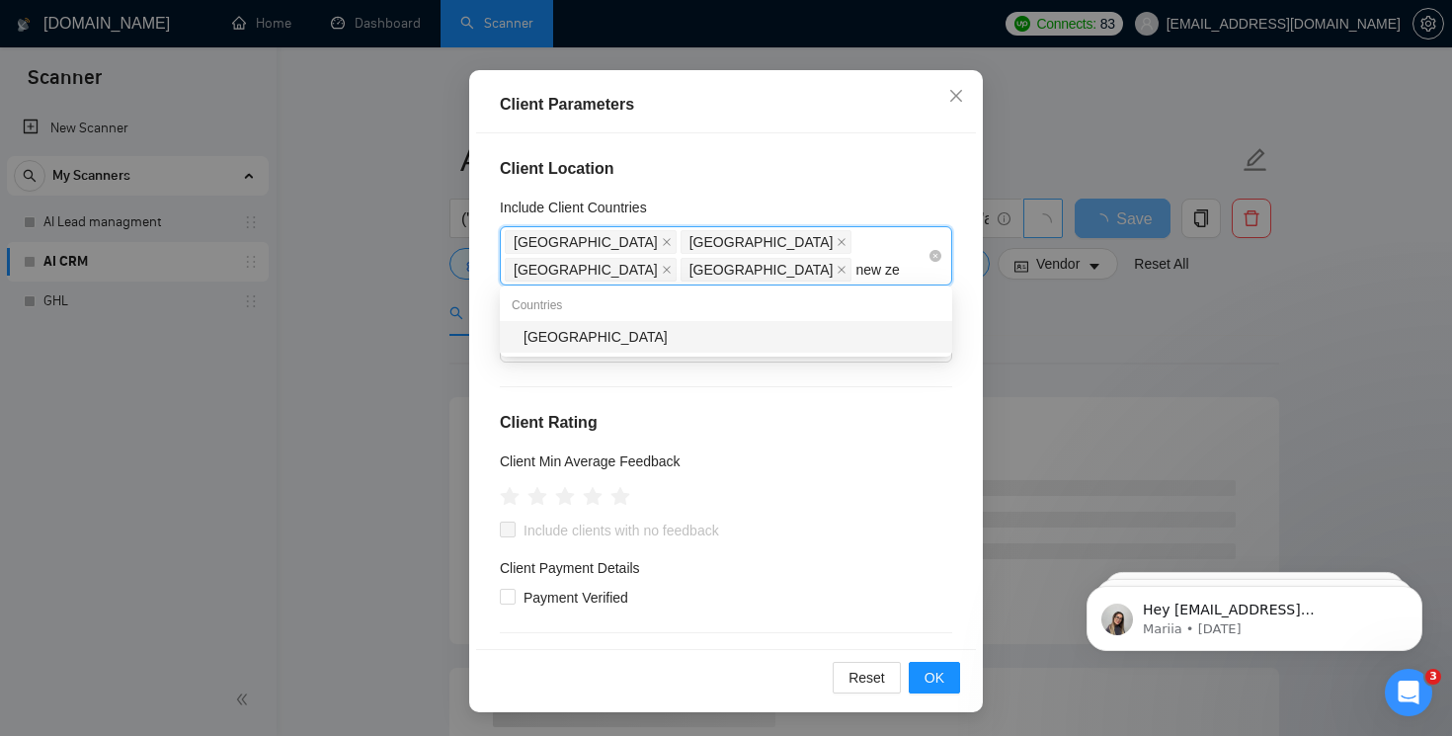
type input "new zea"
click at [650, 333] on div "[GEOGRAPHIC_DATA]" at bounding box center [732, 337] width 417 height 22
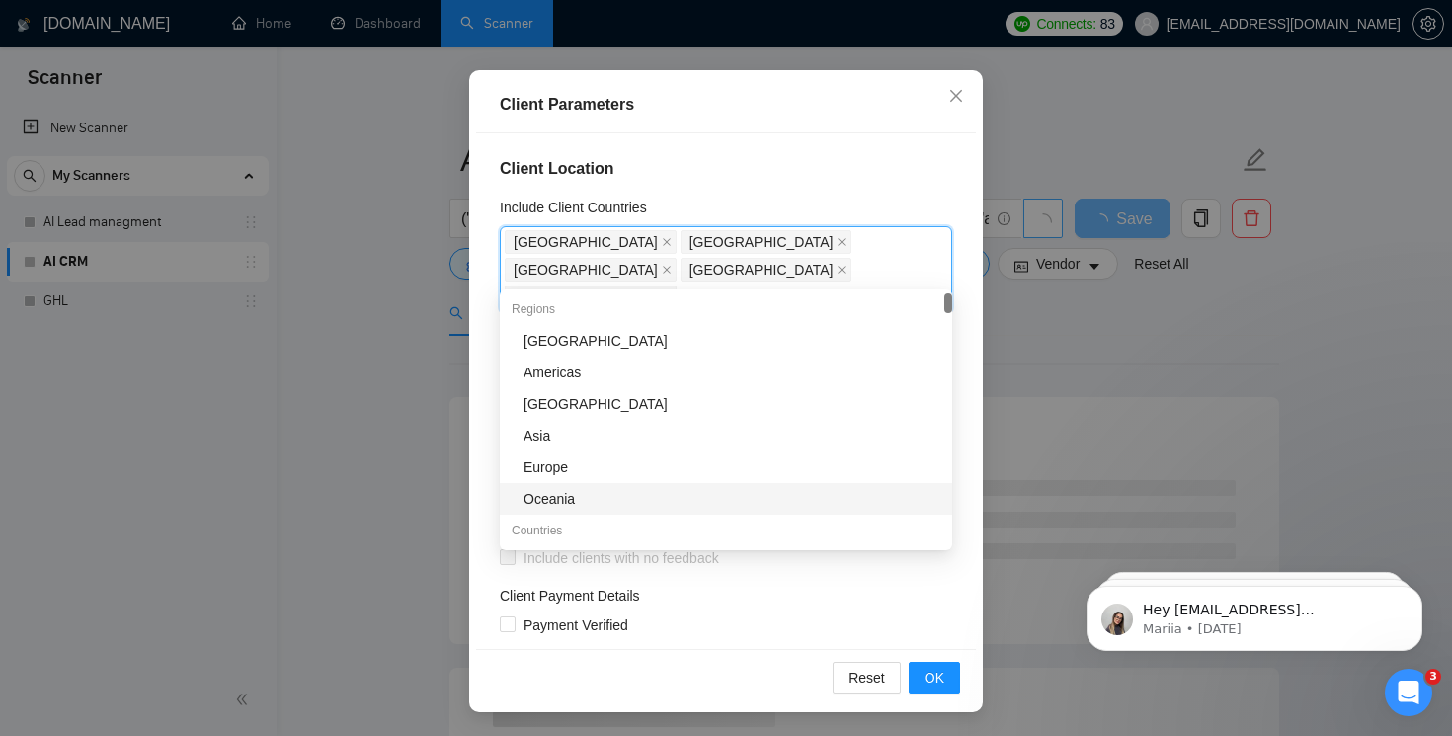
click at [781, 613] on div "Client Location Include Client Countries [GEOGRAPHIC_DATA], [GEOGRAPHIC_DATA], …" at bounding box center [726, 391] width 500 height 516
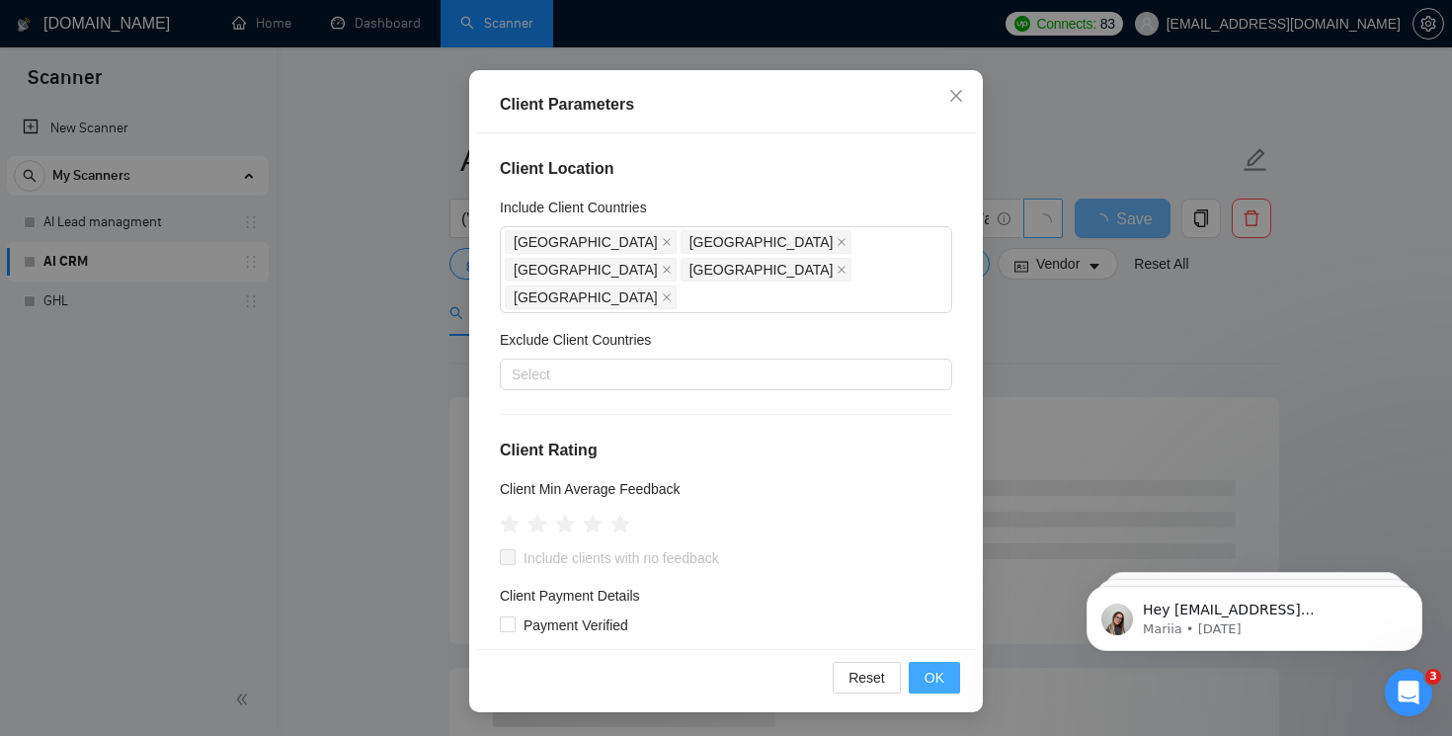
click at [930, 671] on span "OK" at bounding box center [935, 678] width 20 height 22
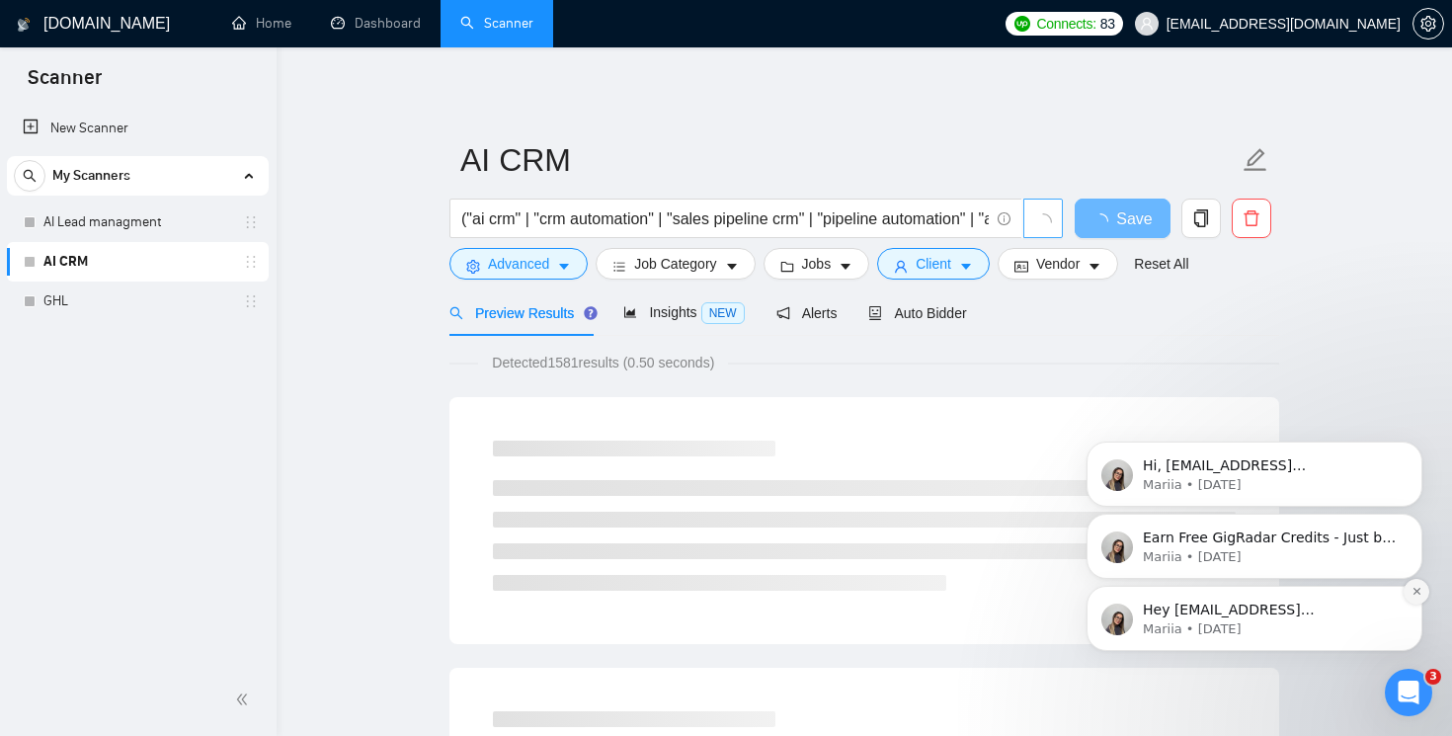
click at [1416, 593] on icon "Dismiss notification" at bounding box center [1417, 591] width 11 height 11
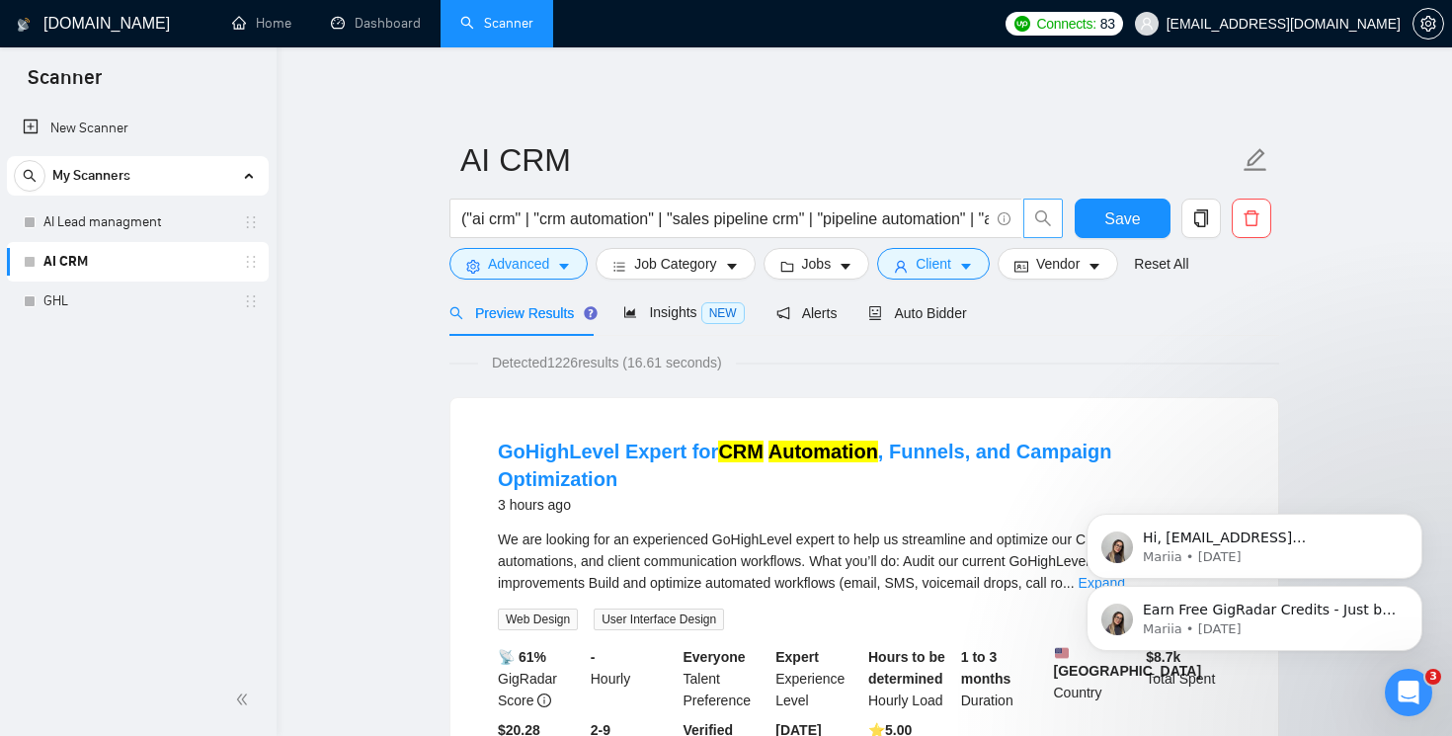
click at [1416, 593] on icon "Dismiss notification" at bounding box center [1417, 592] width 9 height 9
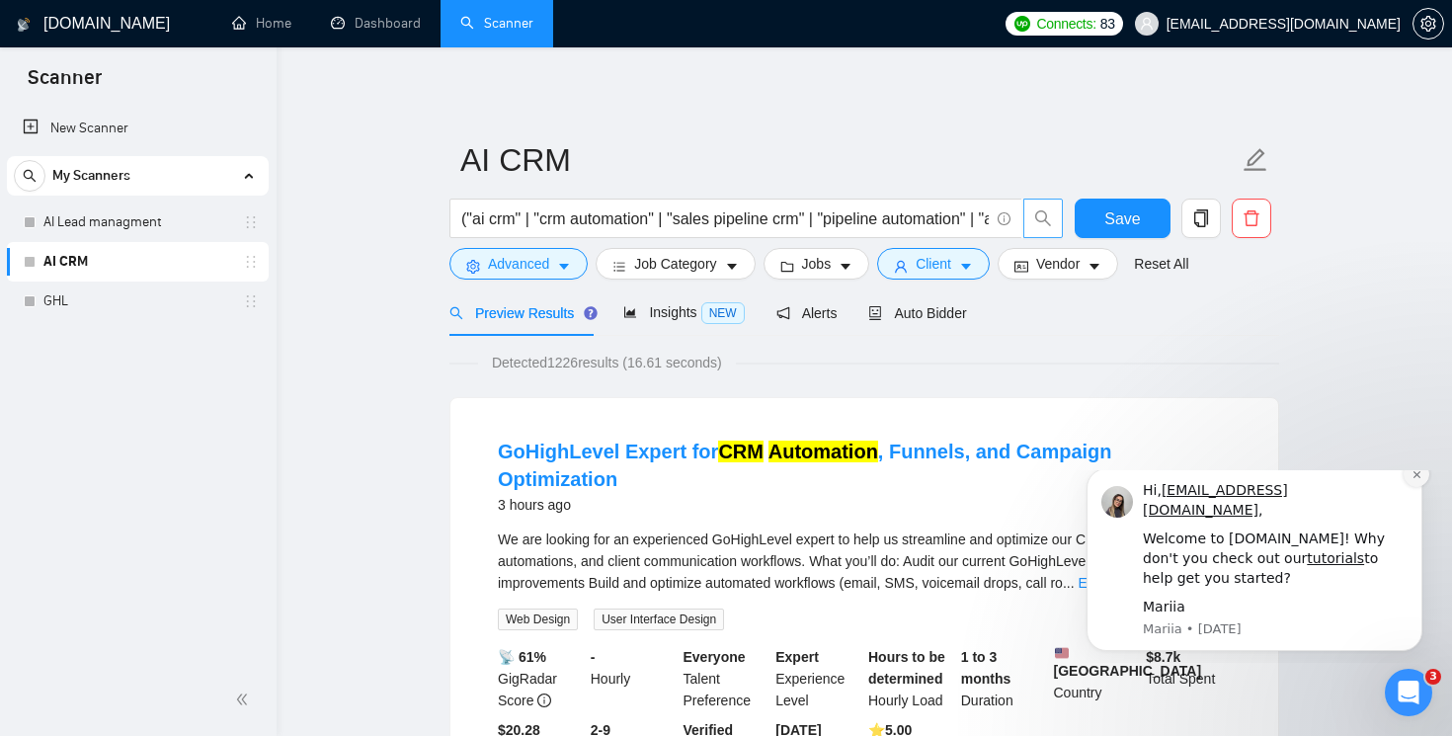
click at [1416, 480] on icon "Dismiss notification" at bounding box center [1417, 474] width 11 height 11
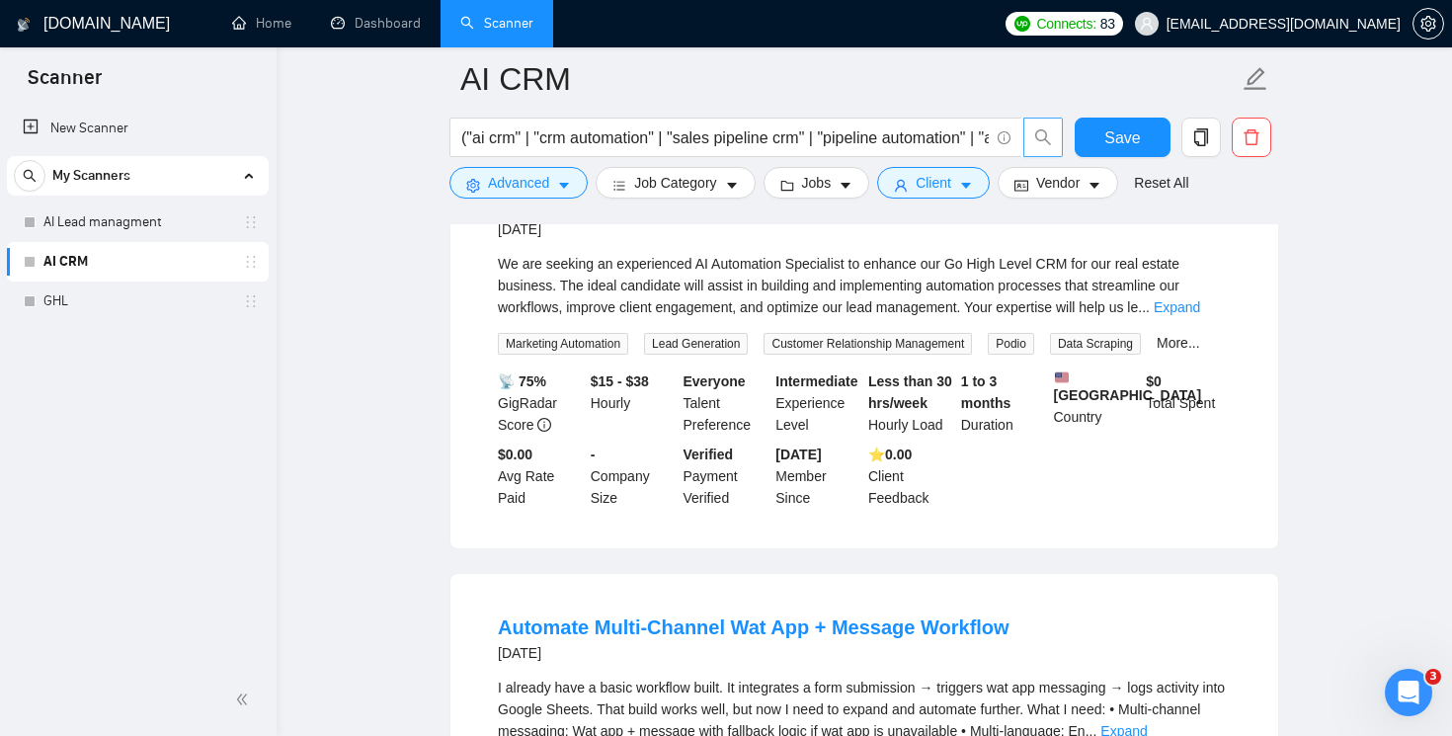
scroll to position [2163, 0]
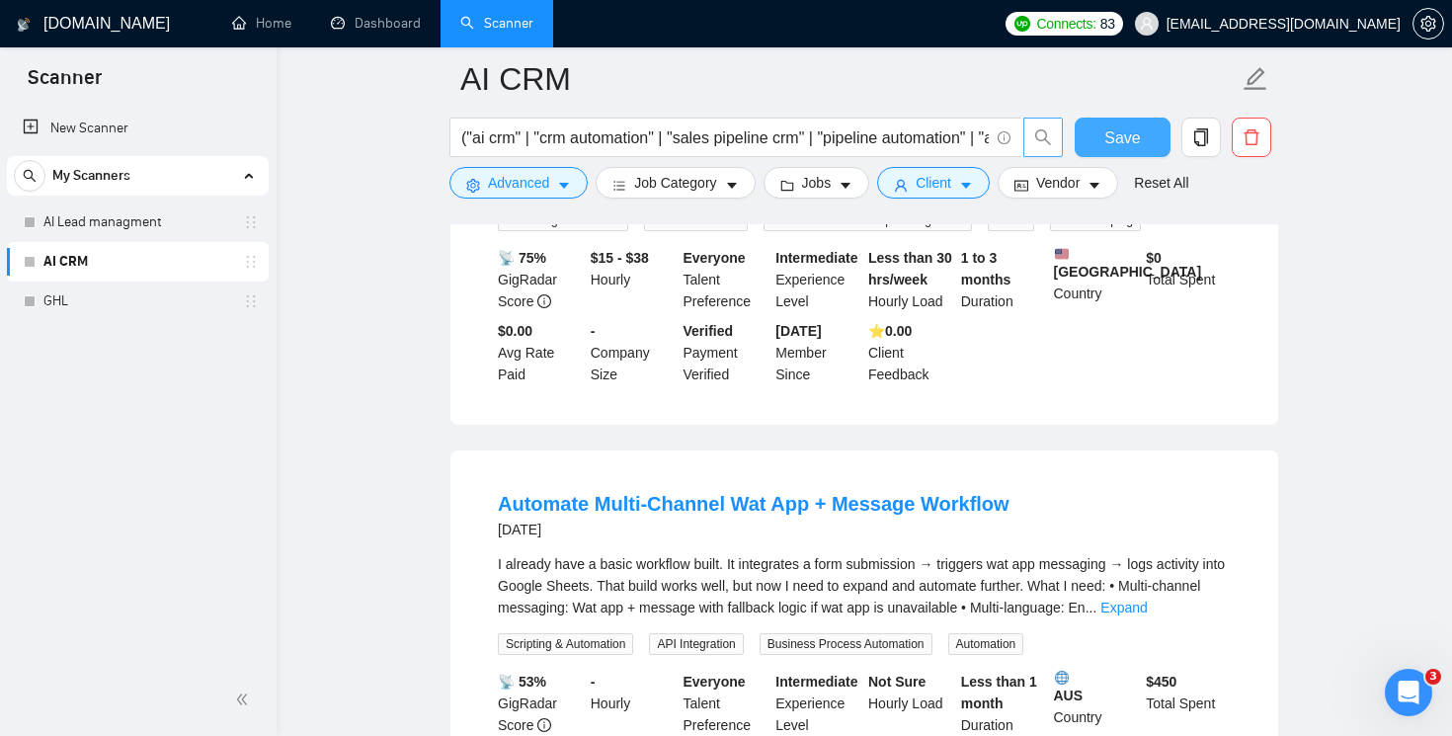
click at [1131, 138] on span "Save" at bounding box center [1123, 137] width 36 height 25
click at [112, 298] on link "GHL" at bounding box center [137, 302] width 188 height 40
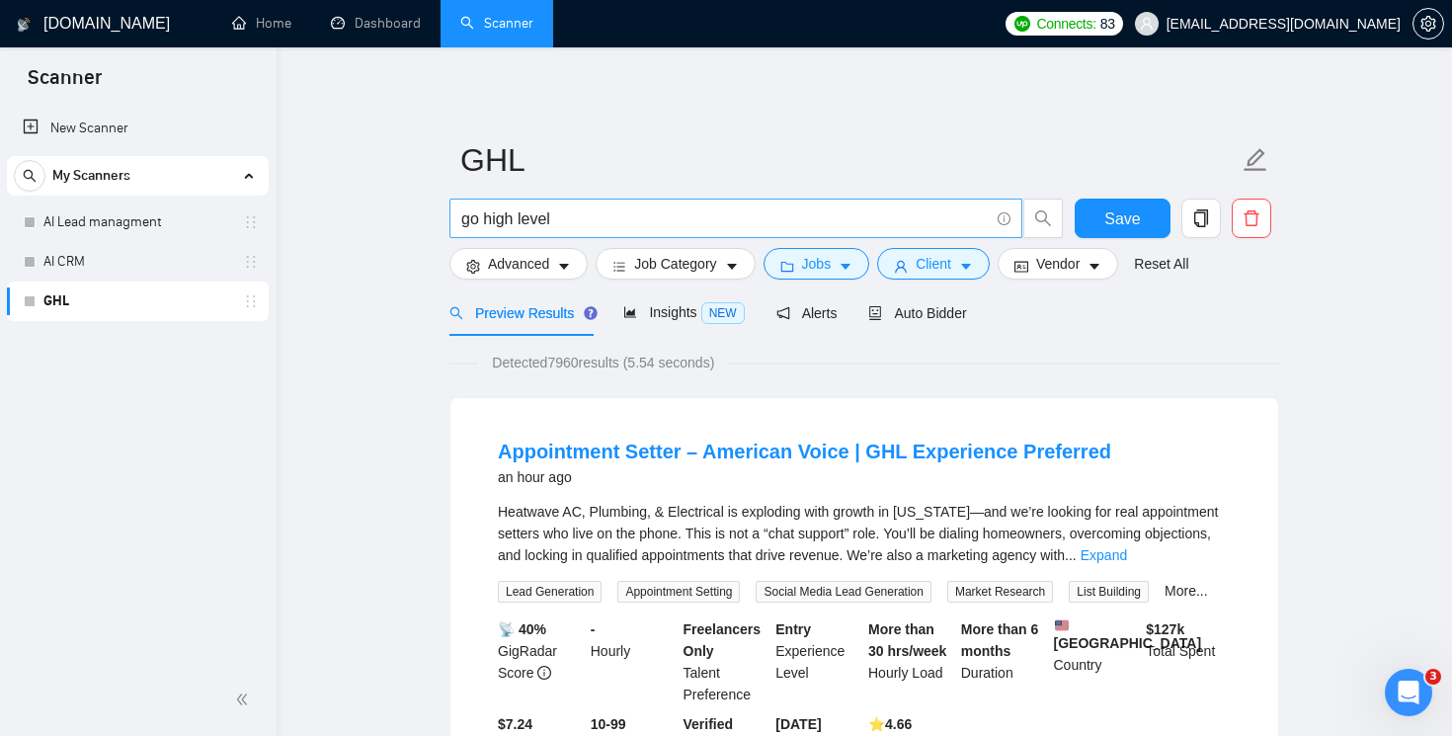
click at [716, 221] on input "go high level" at bounding box center [725, 219] width 528 height 25
paste input "("ai receptionist" | "virtual receptionist" | "call answering" | "inbound calls…"
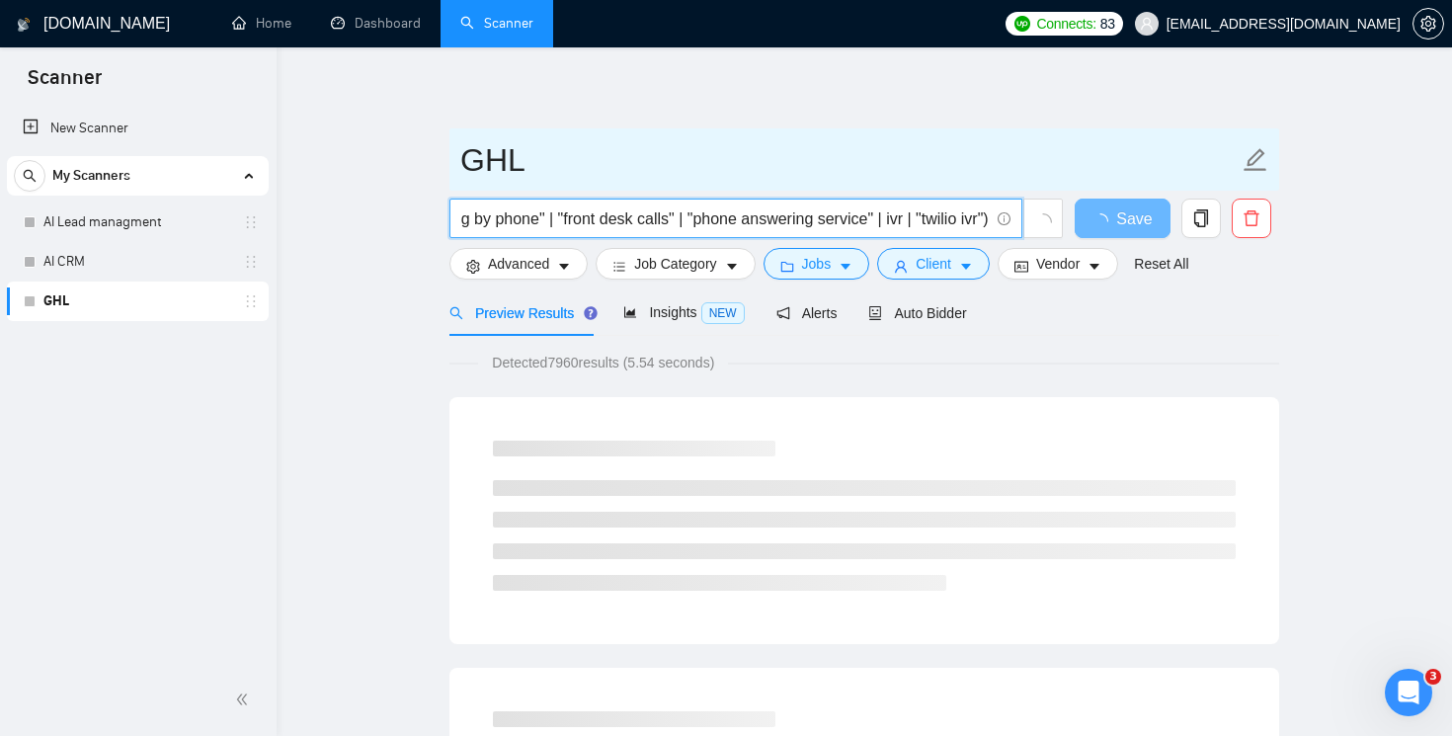
type input "("ai receptionist" | "virtual receptionist" | "call answering" | "inbound calls…"
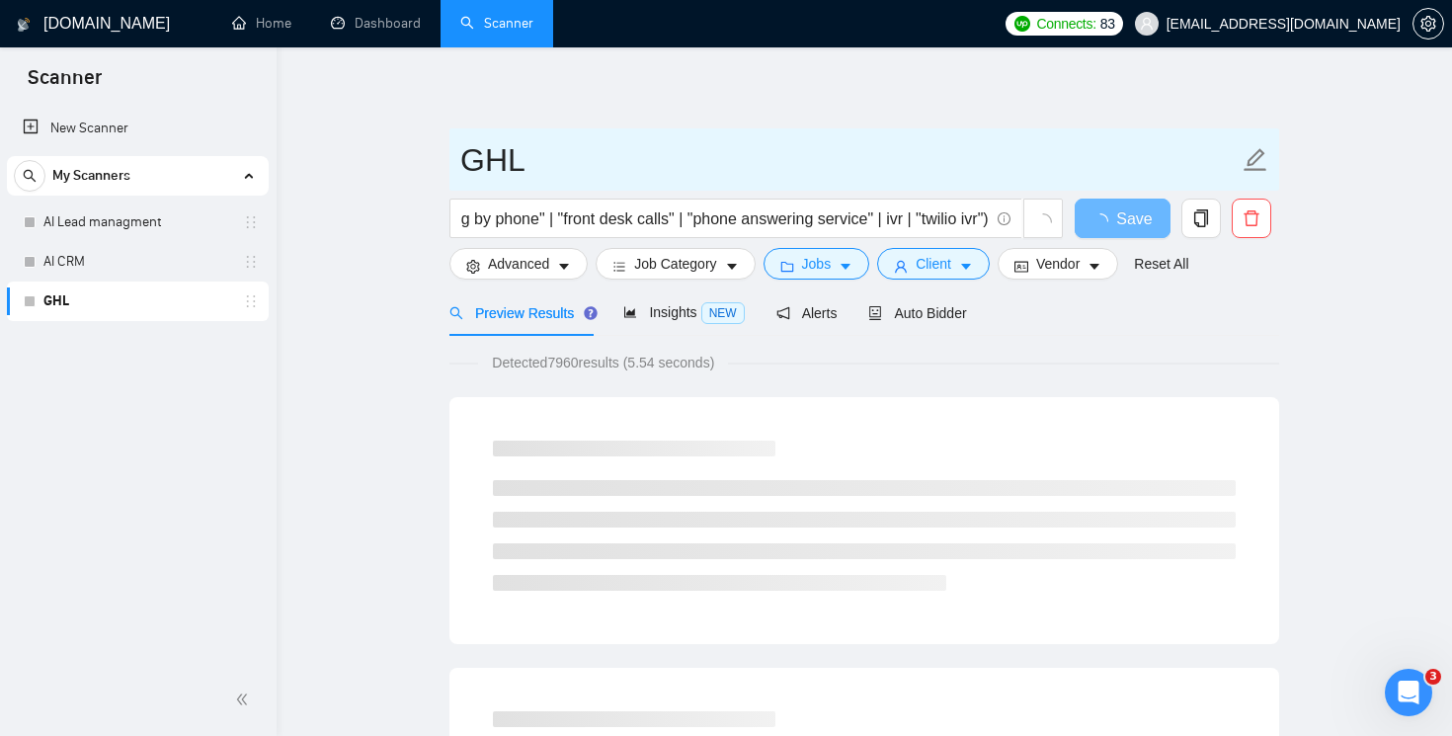
scroll to position [0, 0]
click at [1251, 163] on icon "edit" at bounding box center [1256, 160] width 26 height 26
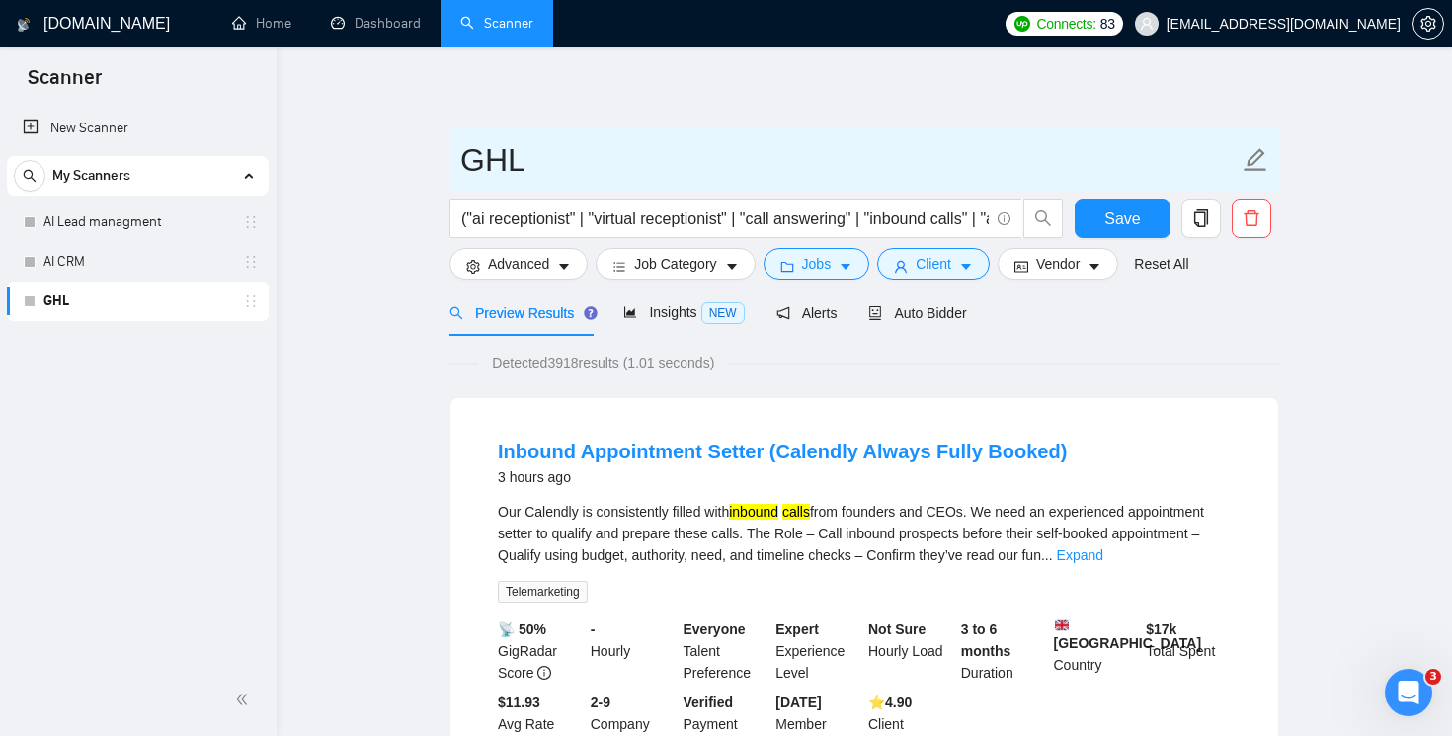
click at [616, 170] on input "GHL" at bounding box center [849, 159] width 779 height 49
type input "AI Receptionist"
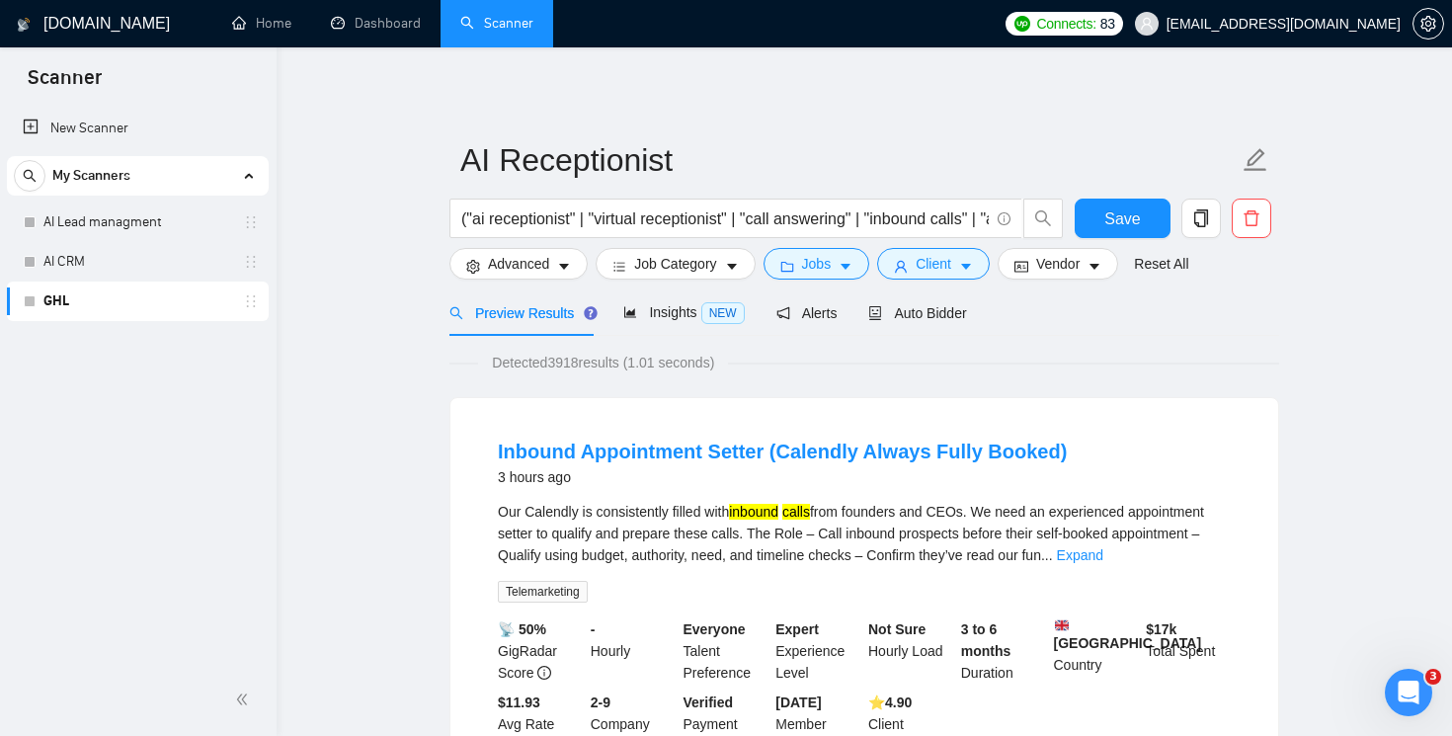
click at [1212, 329] on div "Preview Results Insights NEW Alerts Auto Bidder" at bounding box center [865, 312] width 830 height 46
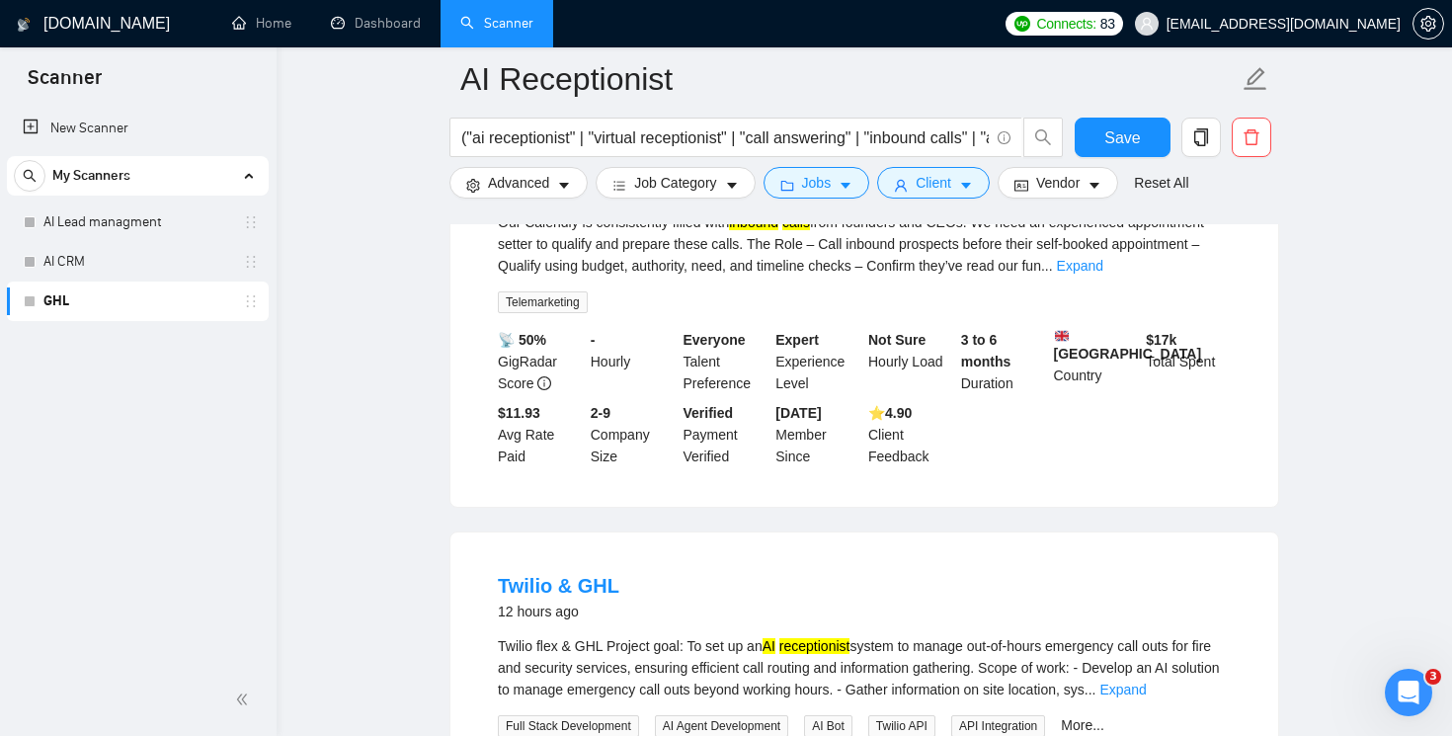
scroll to position [240, 0]
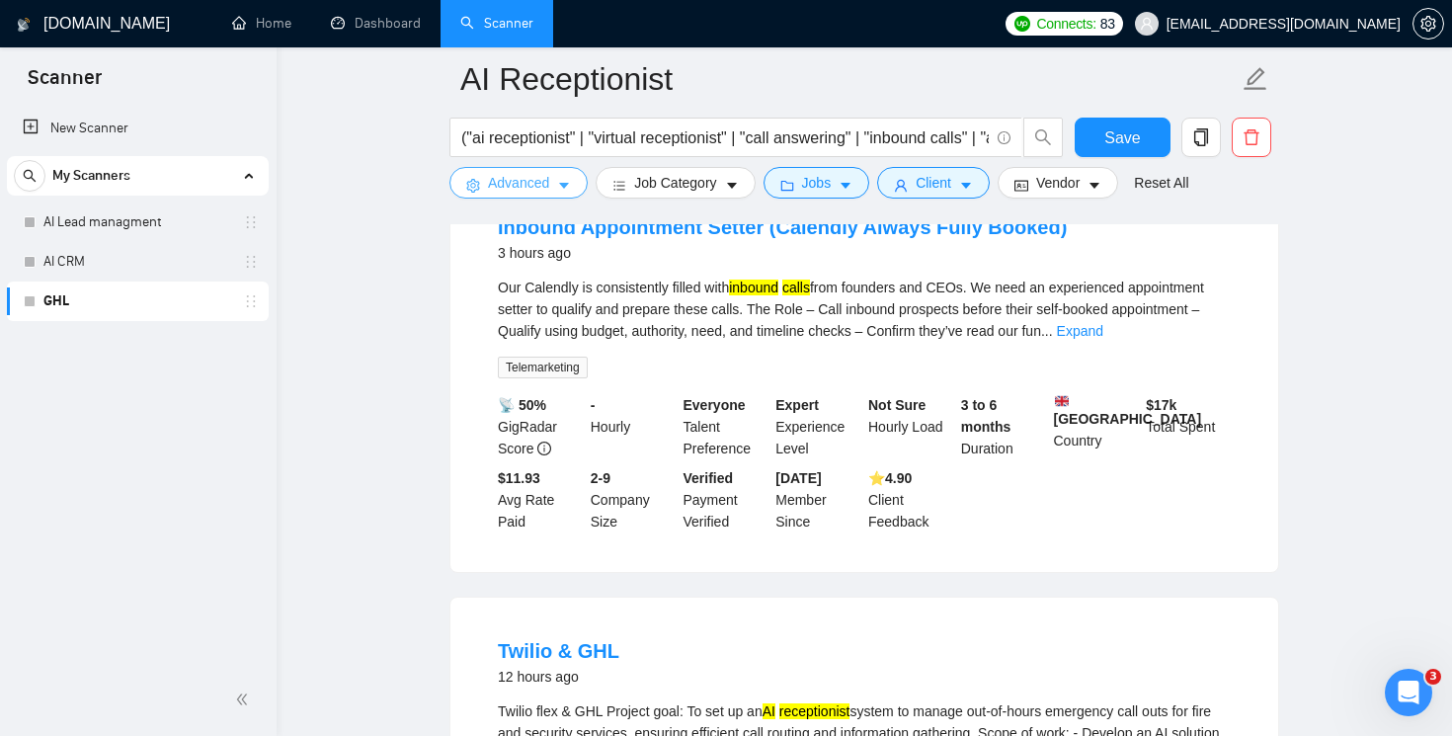
click at [566, 175] on button "Advanced" at bounding box center [519, 183] width 138 height 32
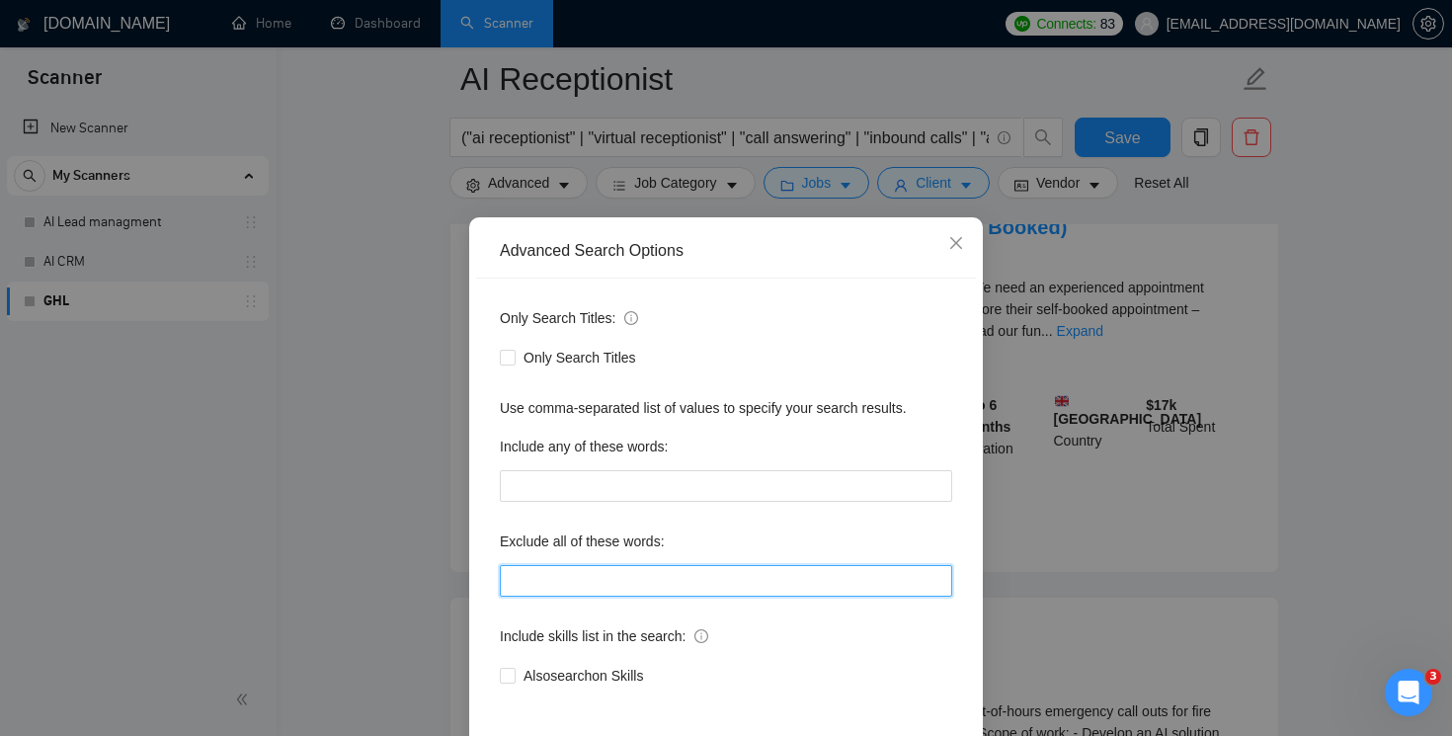
click at [616, 595] on input "text" at bounding box center [726, 581] width 453 height 32
paste input "("cold calling" | telemarketer | "commission only" | "outbound sales" | "call c…"
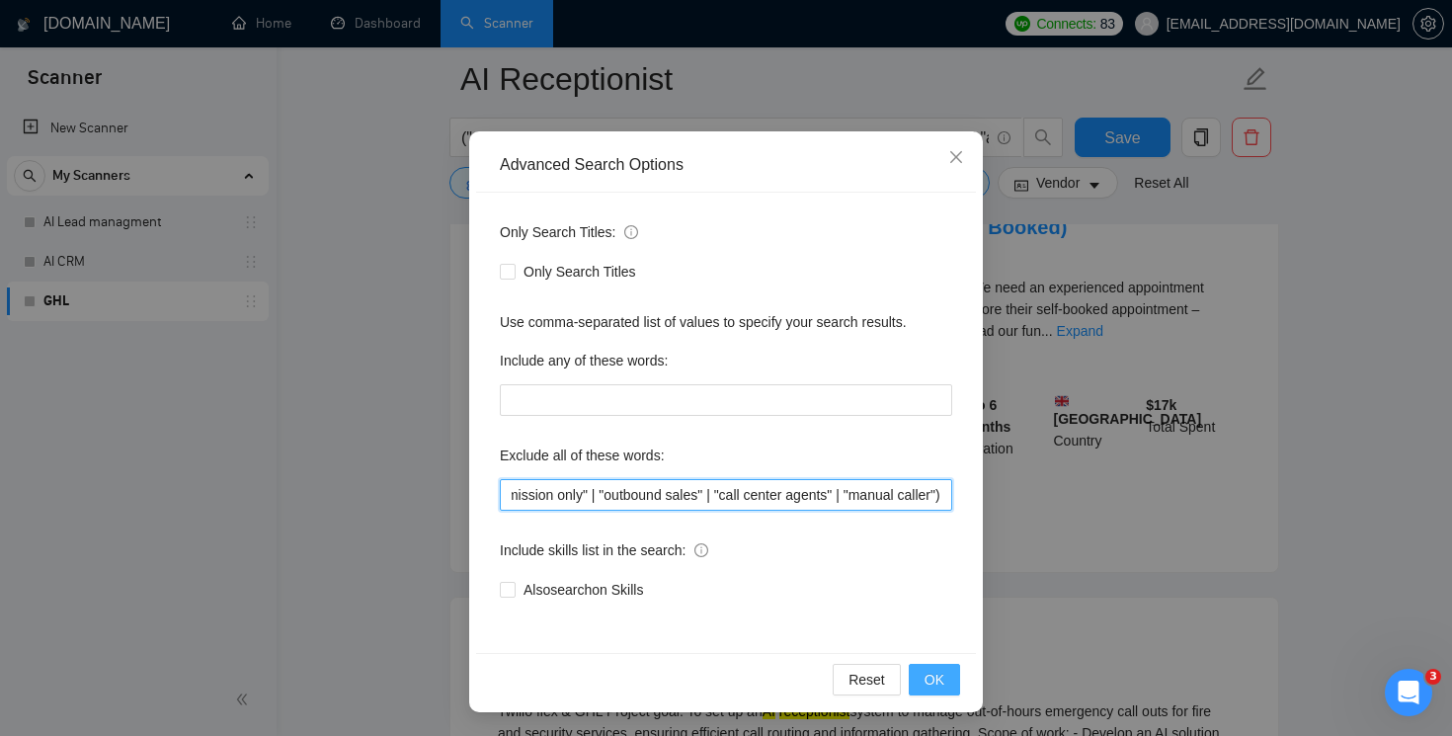
type input "("cold calling" | telemarketer | "commission only" | "outbound sales" | "call c…"
click at [937, 676] on span "OK" at bounding box center [935, 680] width 20 height 22
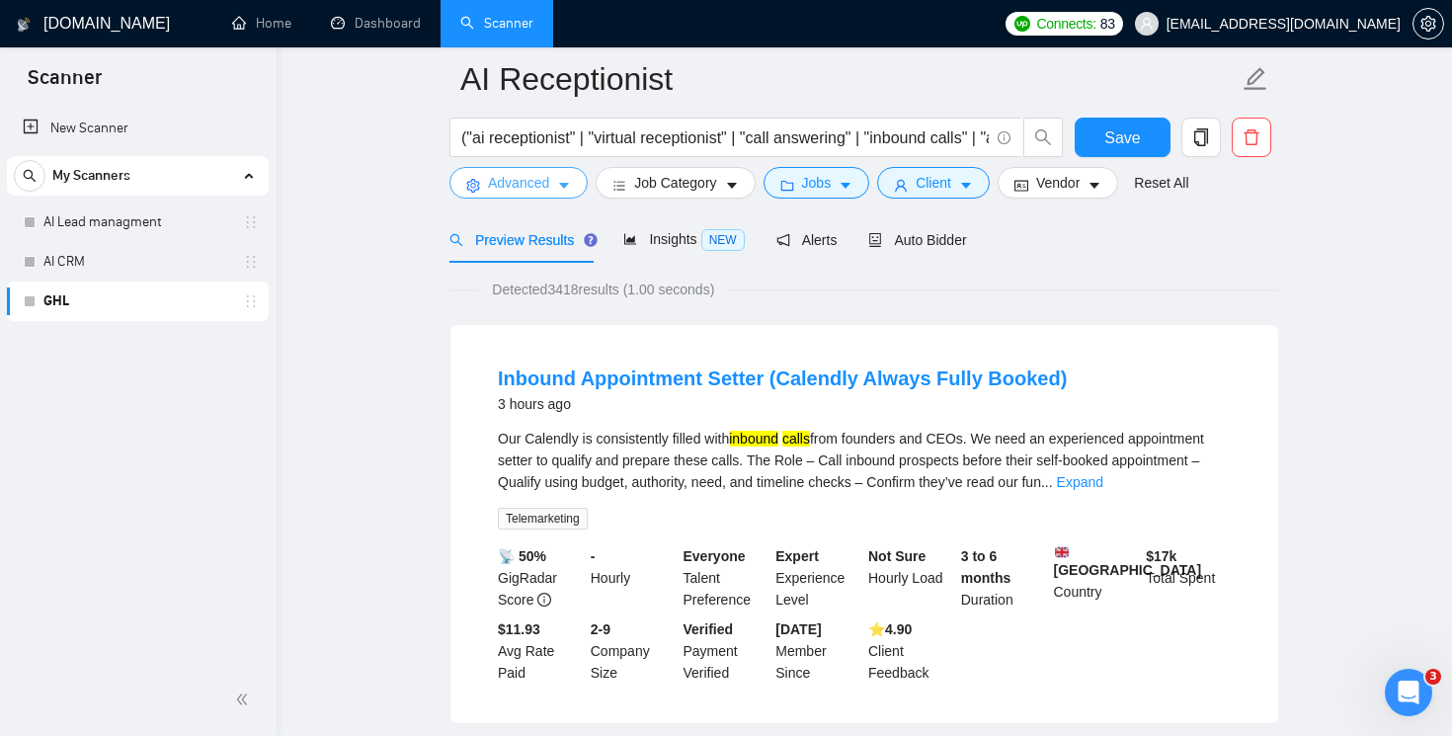
scroll to position [91, 0]
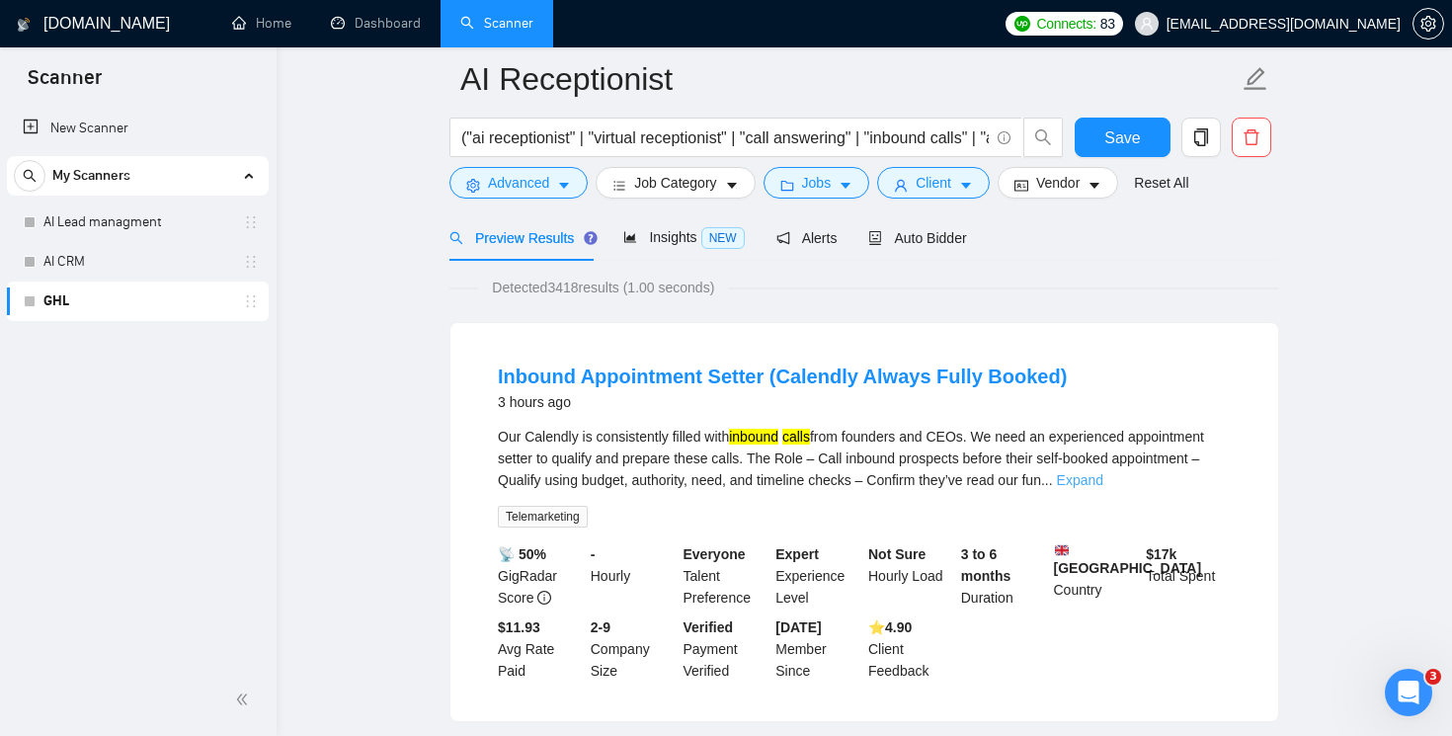
click at [1104, 483] on link "Expand" at bounding box center [1080, 480] width 46 height 16
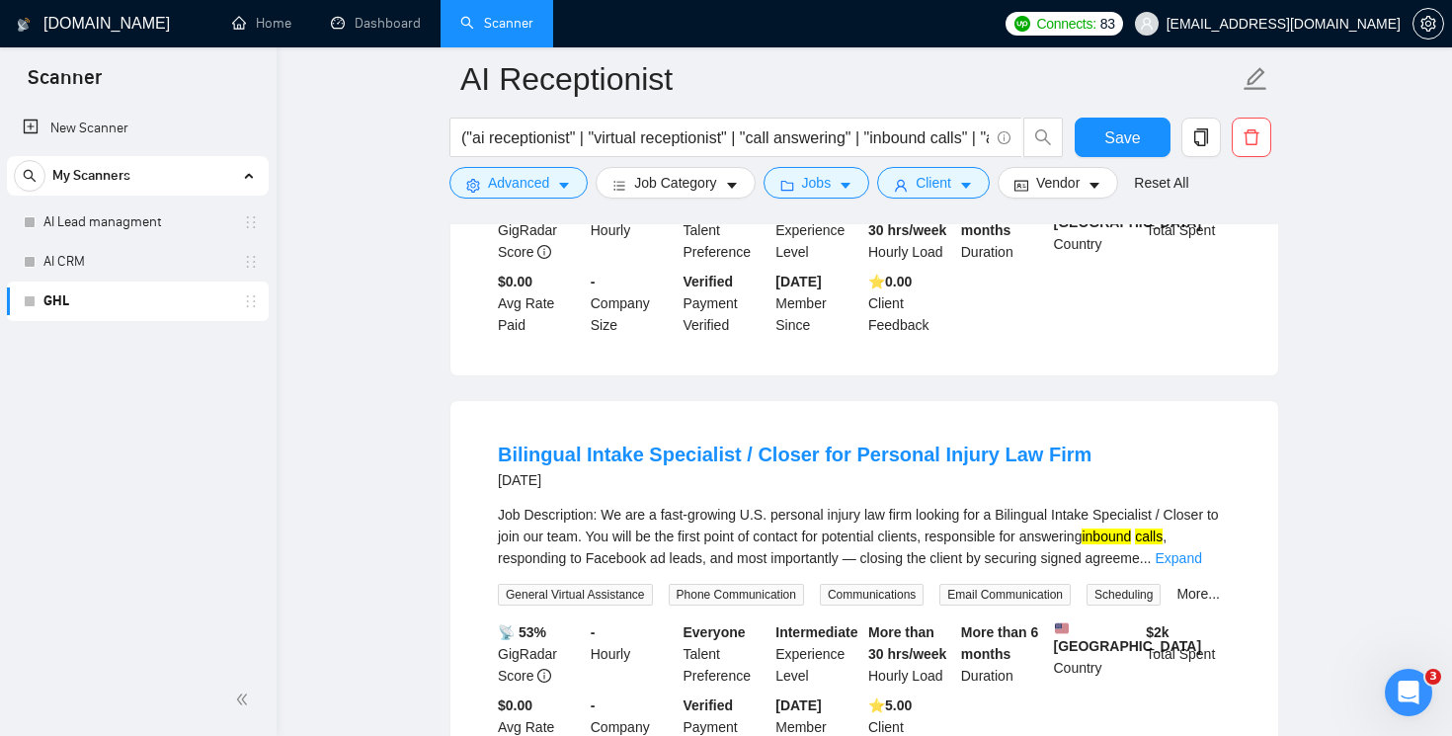
scroll to position [4032, 0]
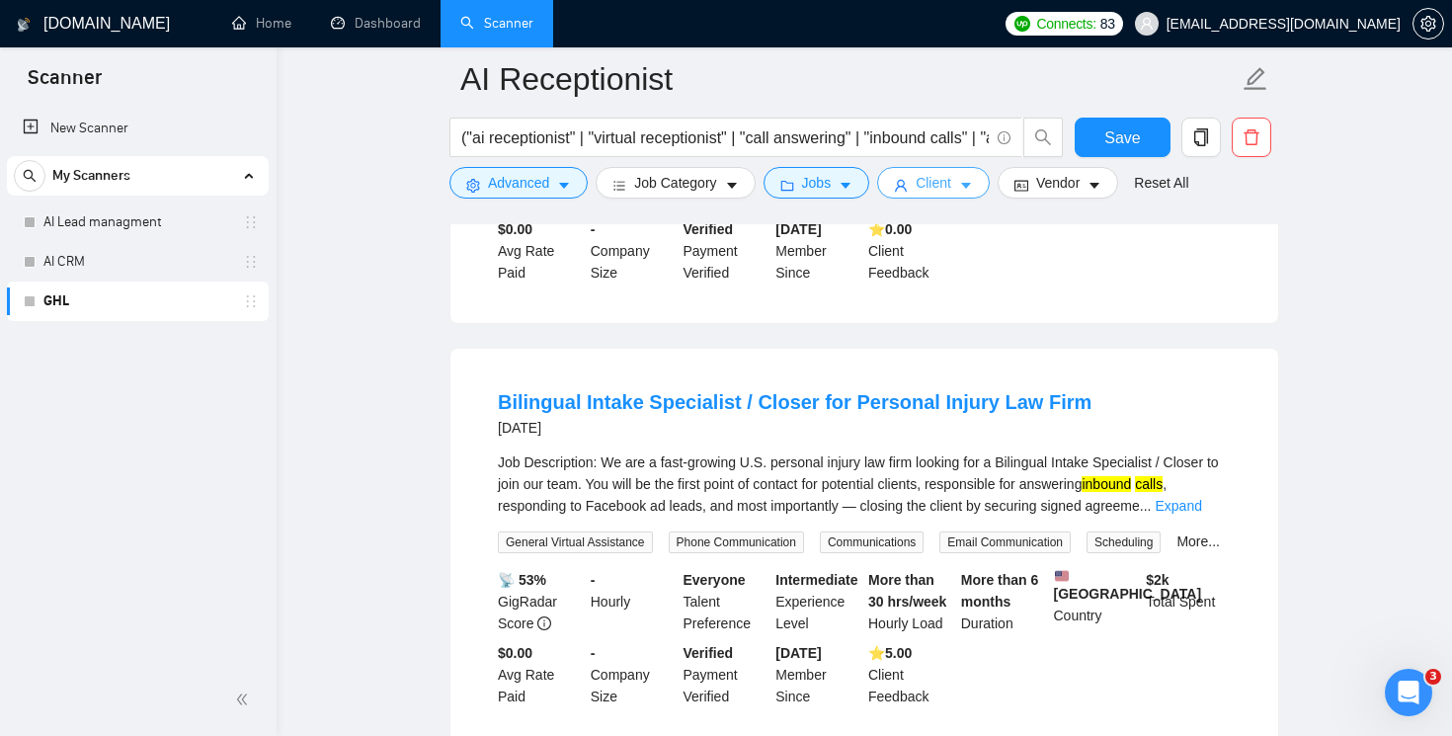
click at [972, 187] on icon "caret-down" at bounding box center [966, 186] width 14 height 14
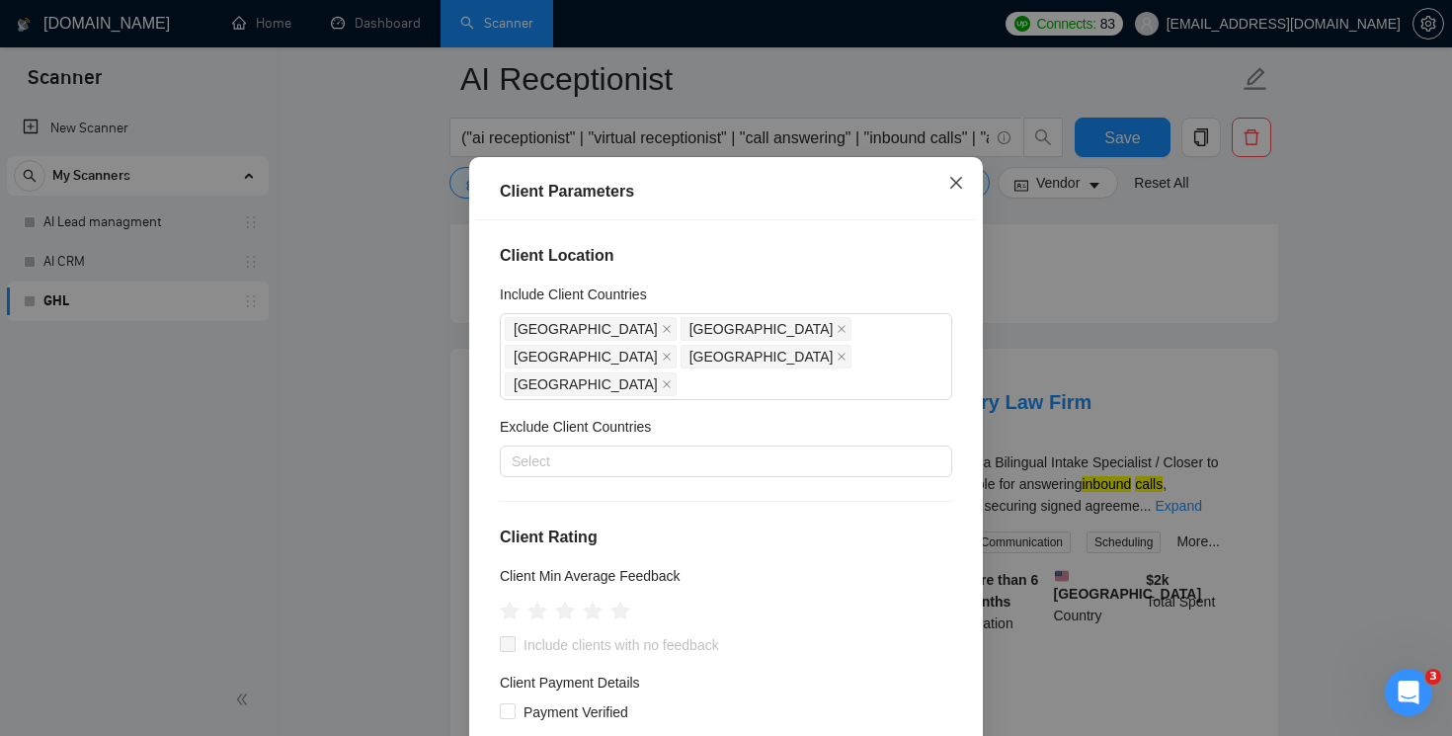
click at [957, 191] on icon "close" at bounding box center [957, 183] width 16 height 16
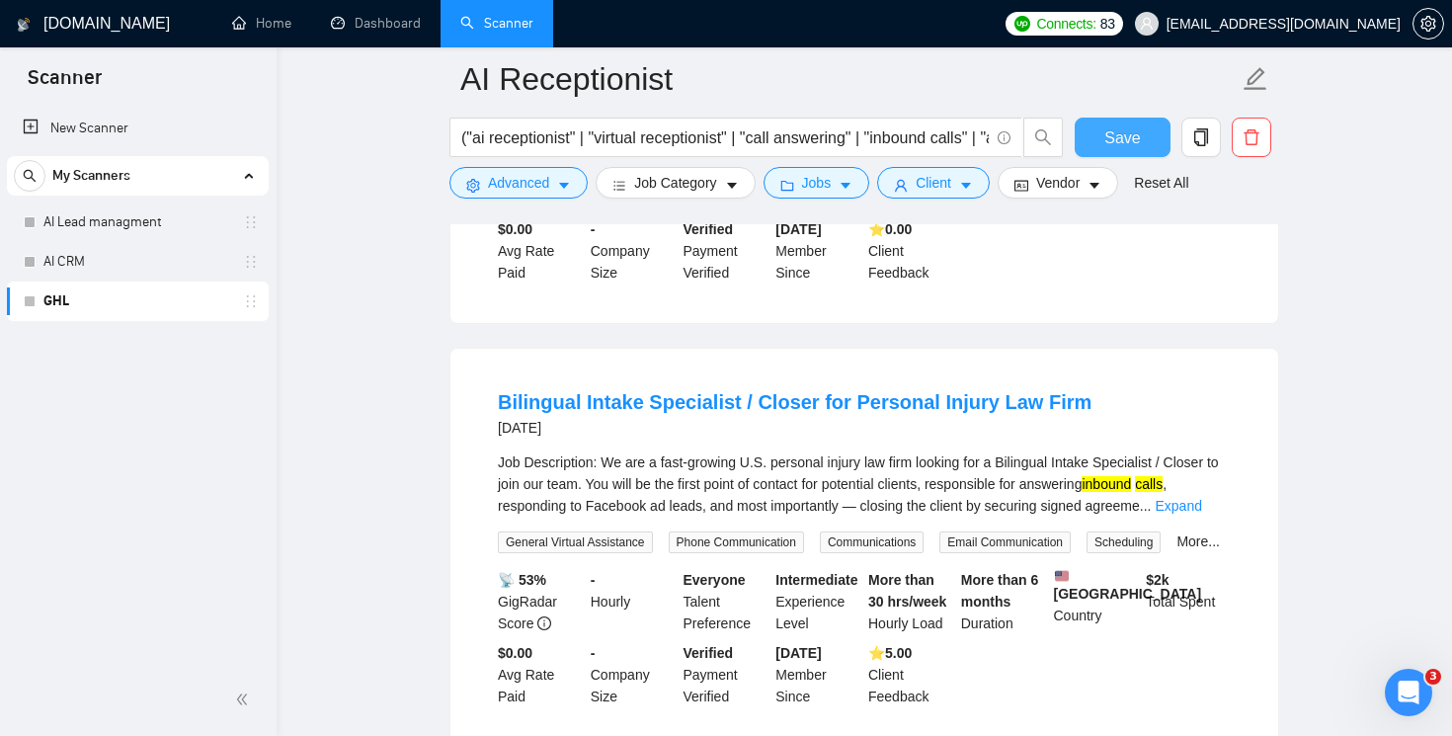
click at [1130, 135] on span "Save" at bounding box center [1123, 137] width 36 height 25
